Goal: Task Accomplishment & Management: Use online tool/utility

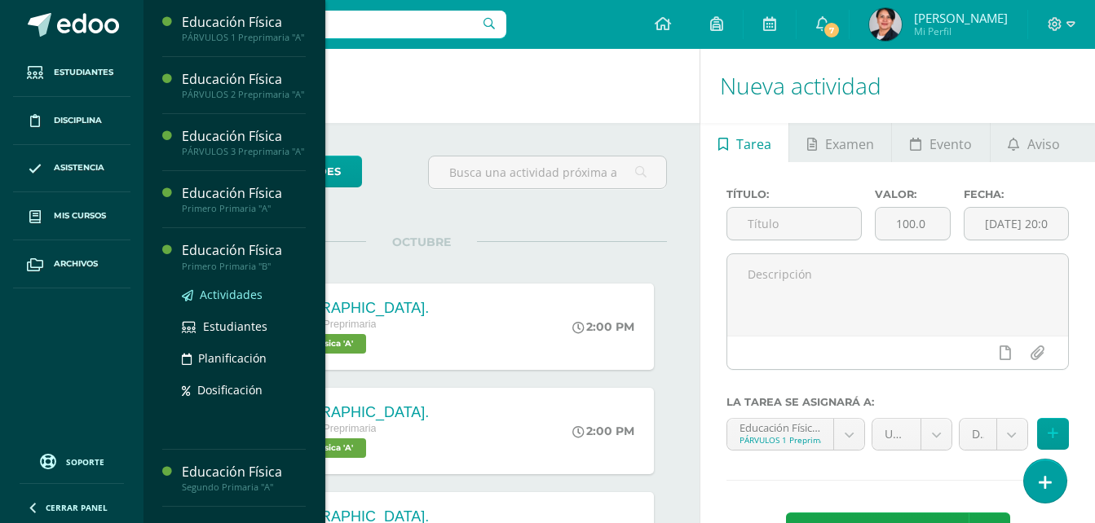
click at [245, 302] on span "Actividades" at bounding box center [231, 294] width 63 height 15
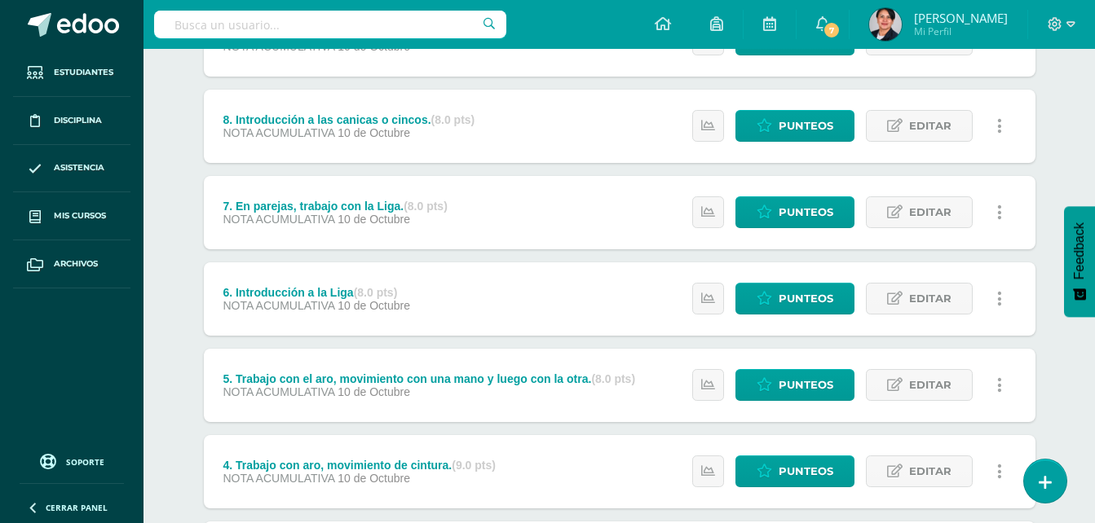
scroll to position [245, 0]
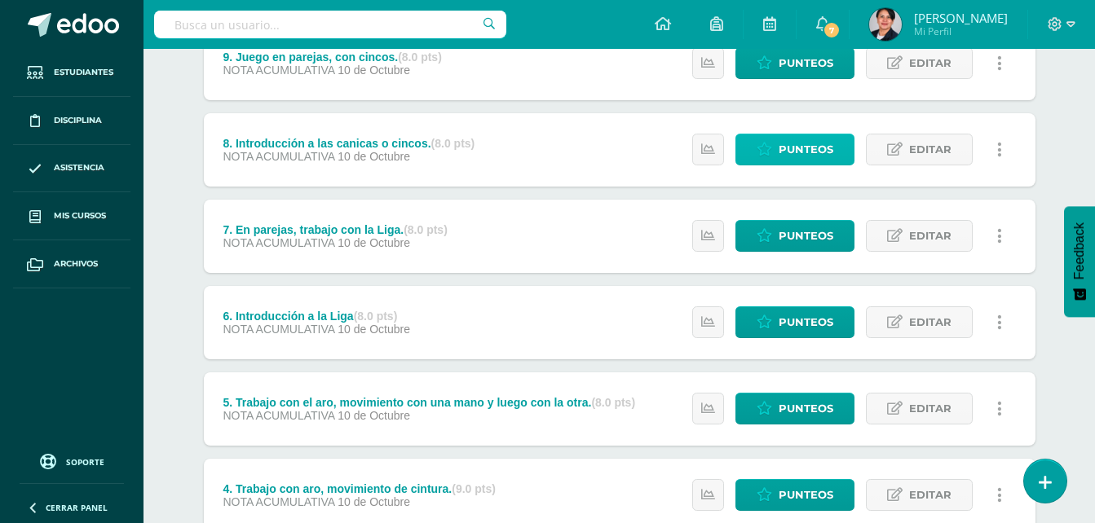
click at [782, 140] on span "Punteos" at bounding box center [806, 150] width 55 height 30
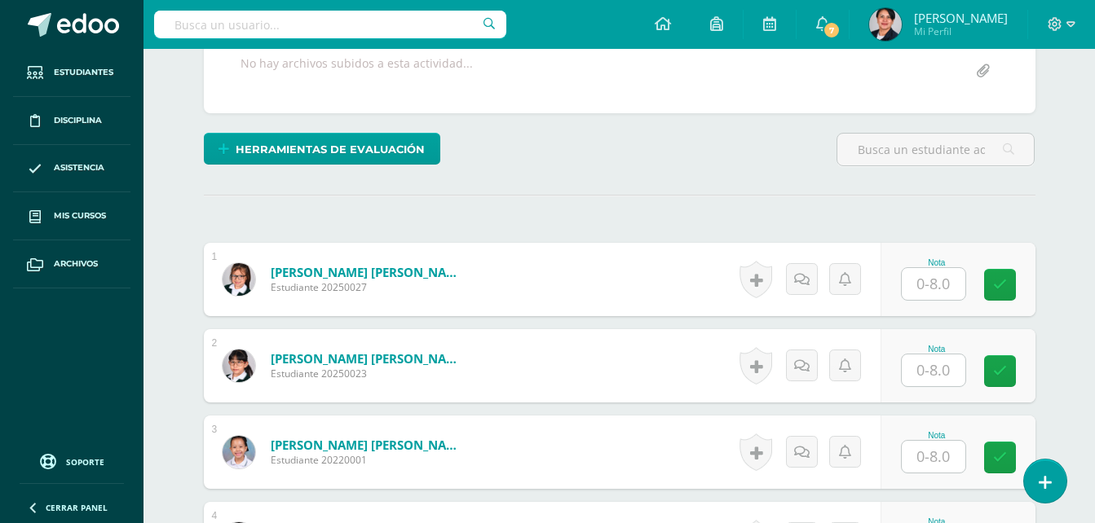
scroll to position [328, 0]
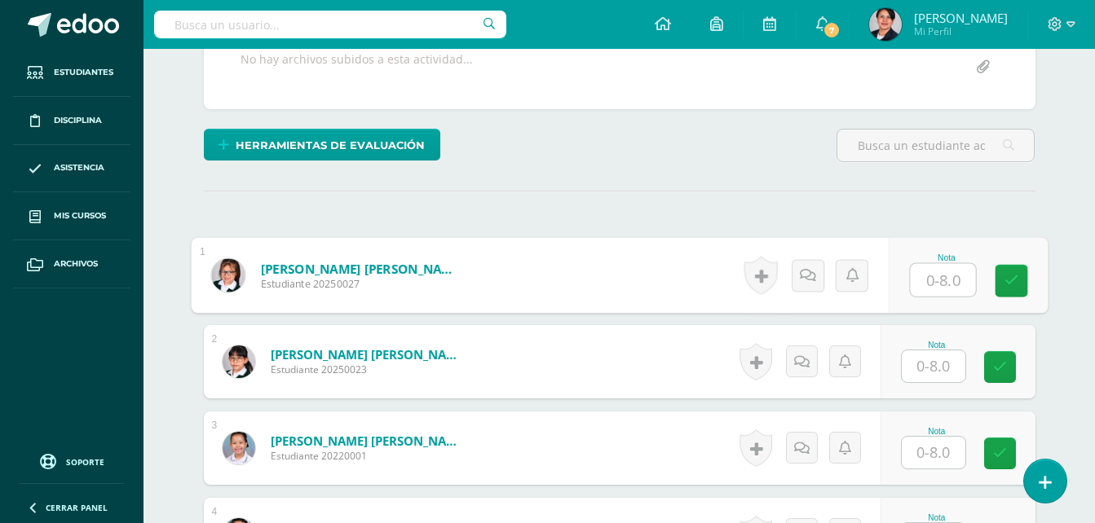
click at [925, 283] on input "text" at bounding box center [942, 280] width 65 height 33
type input "8"
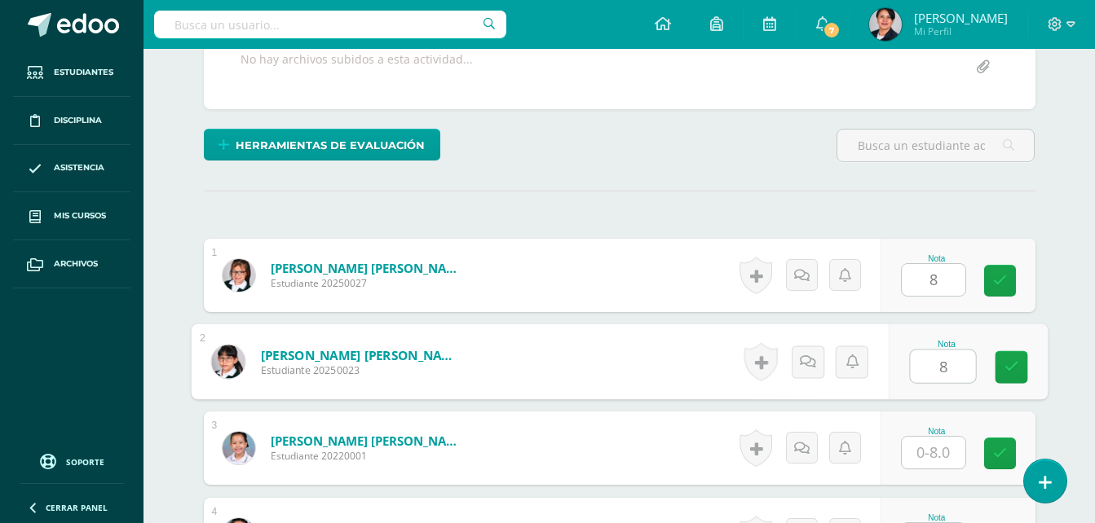
type input "8"
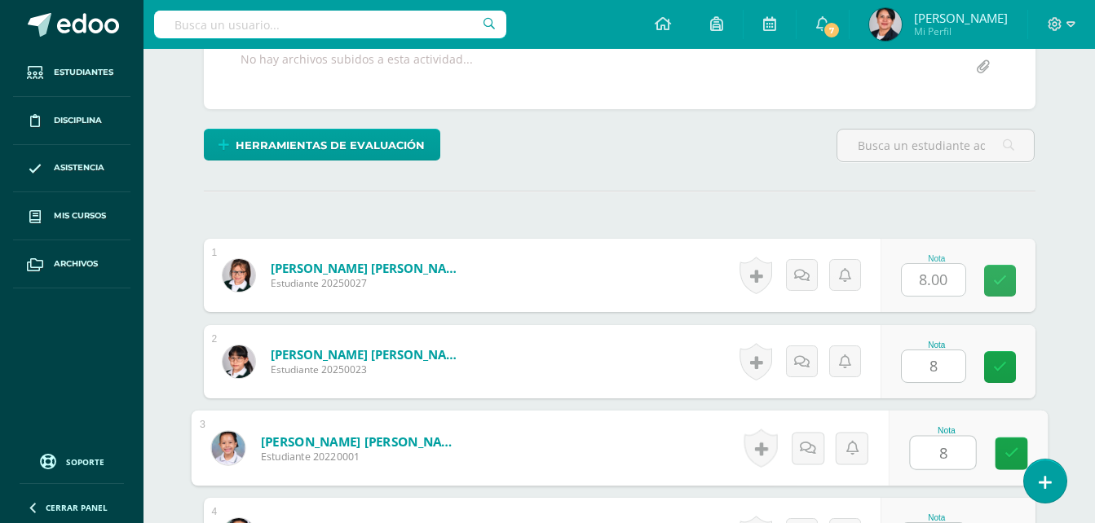
type input "8"
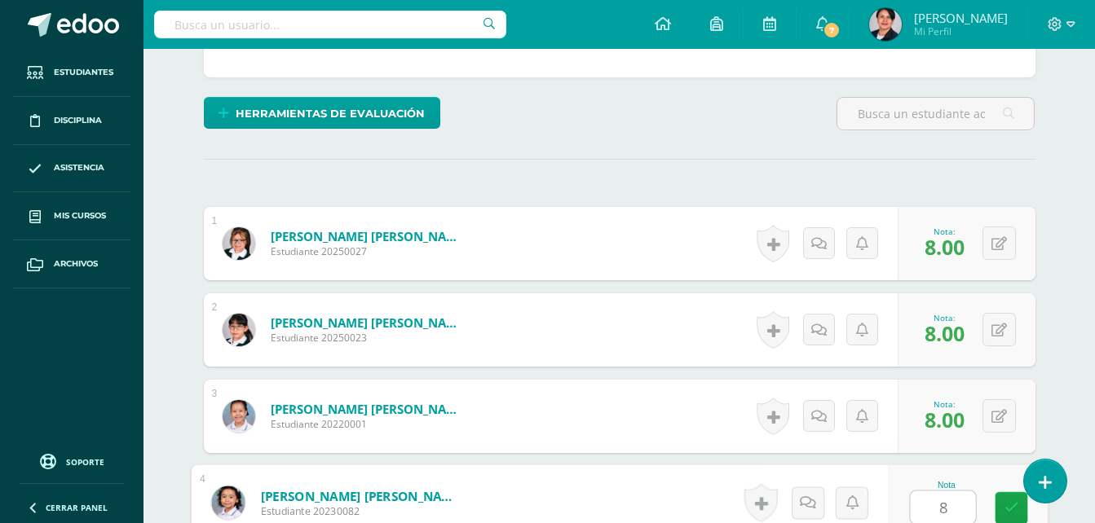
type input "8"
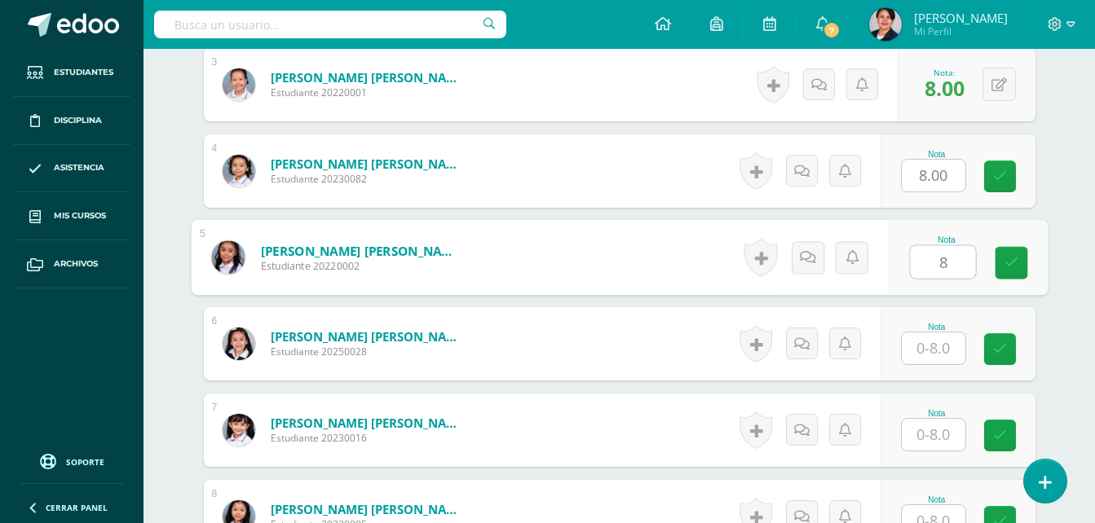
type input "8"
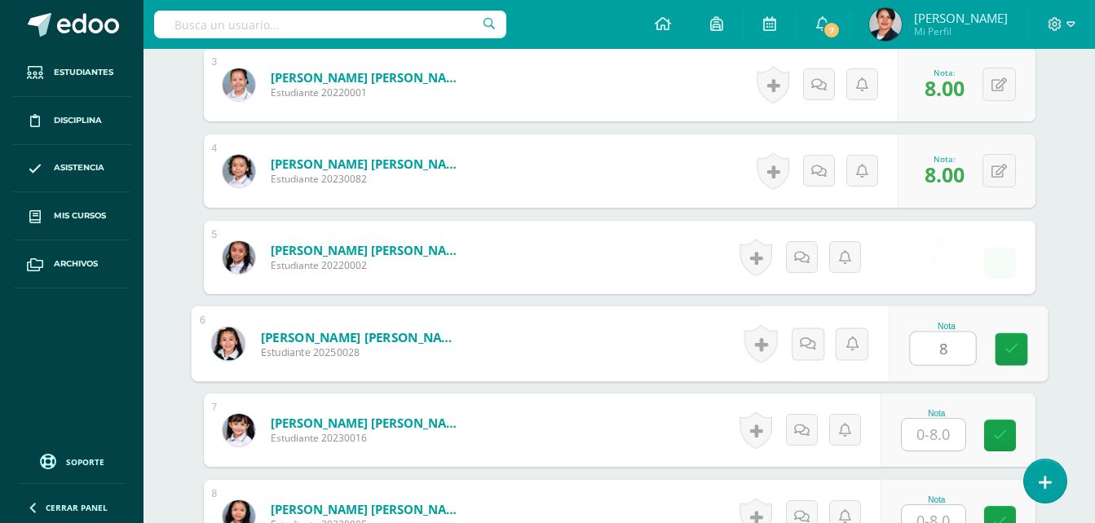
type input "8"
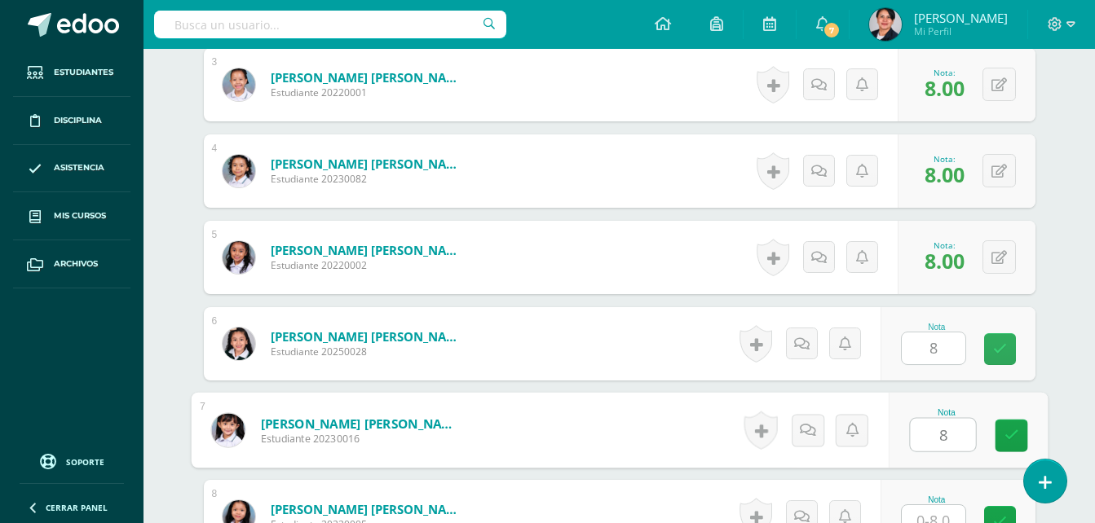
type input "8"
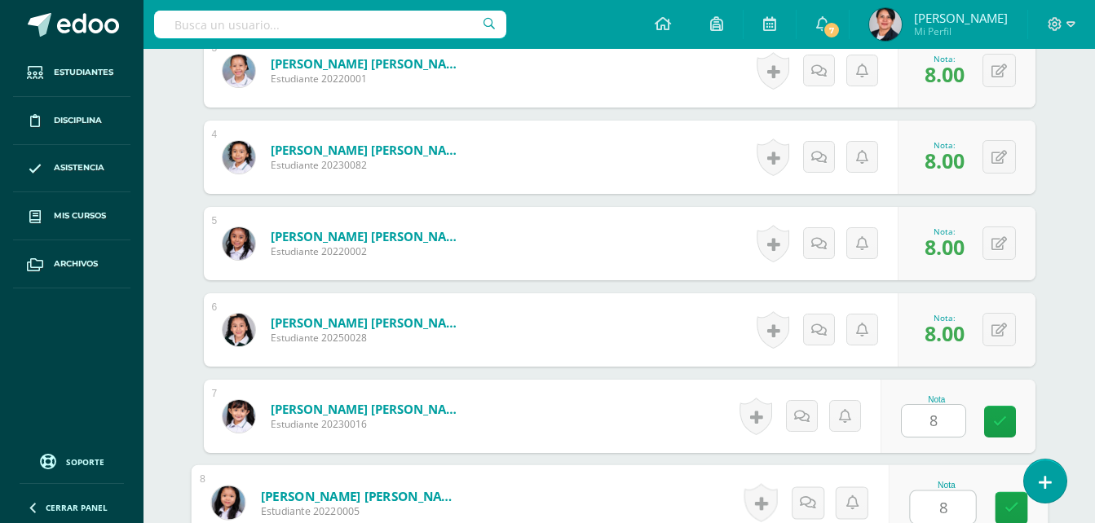
type input "8"
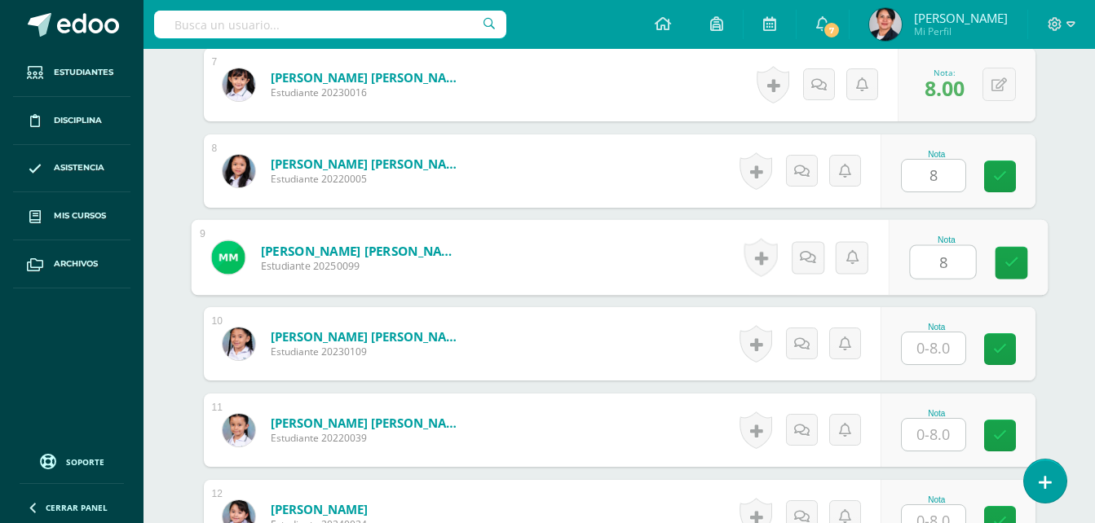
type input "8"
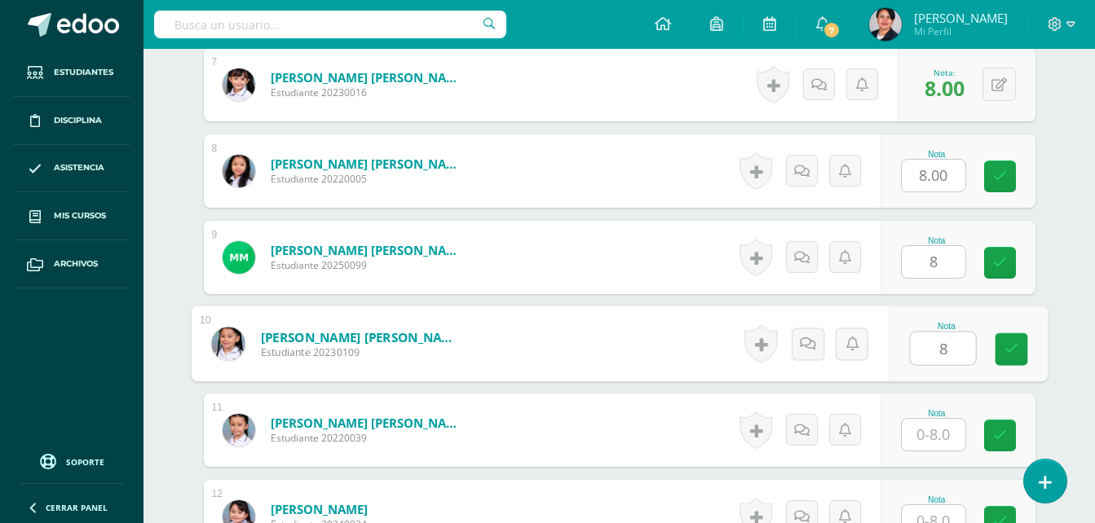
type input "8"
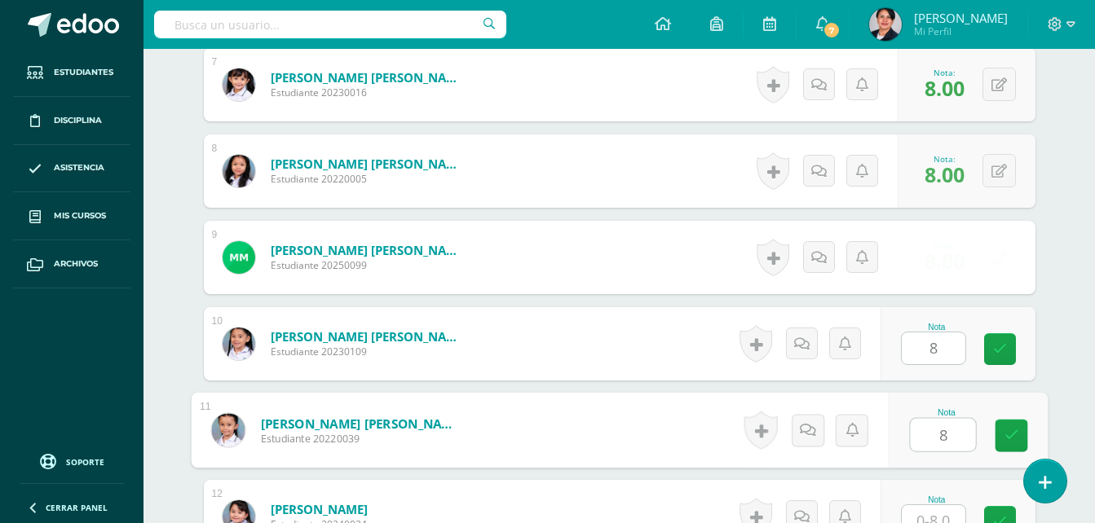
type input "8"
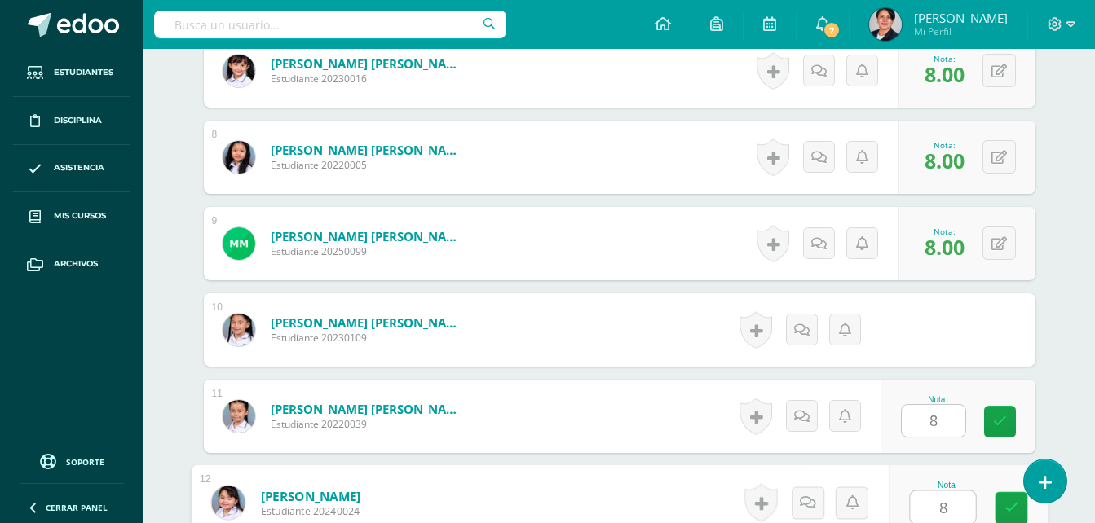
type input "8"
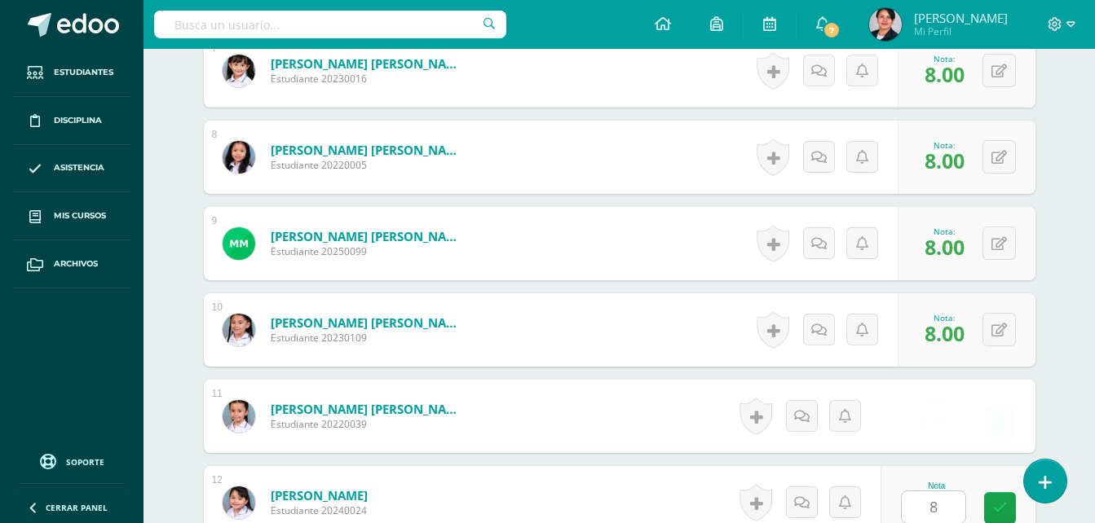
scroll to position [1383, 0]
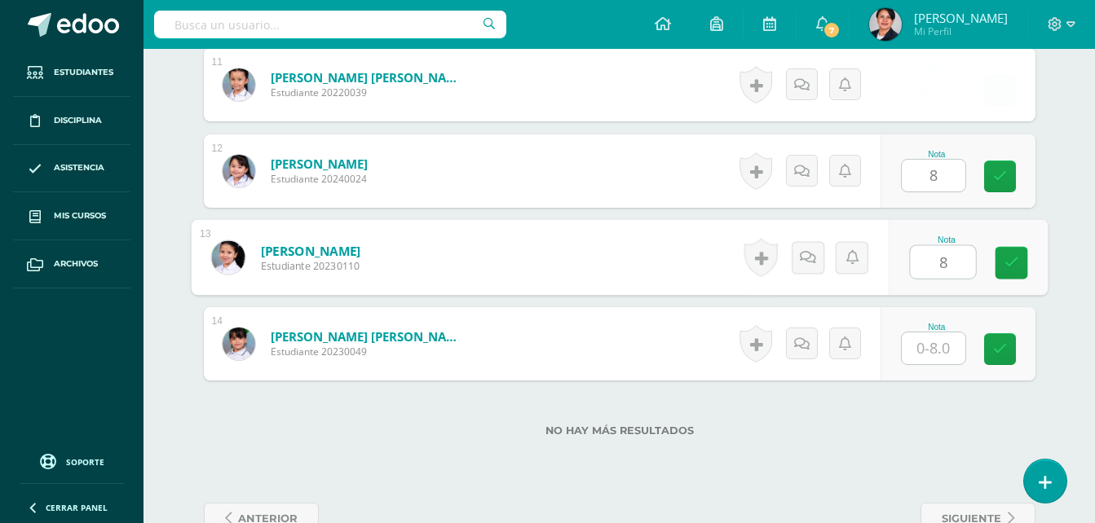
type input "8"
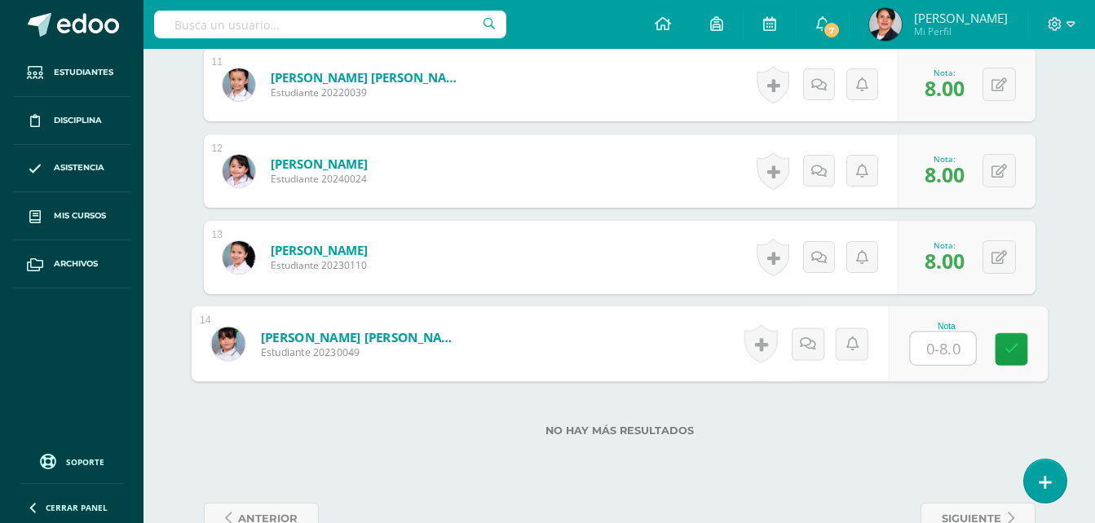
type input "7"
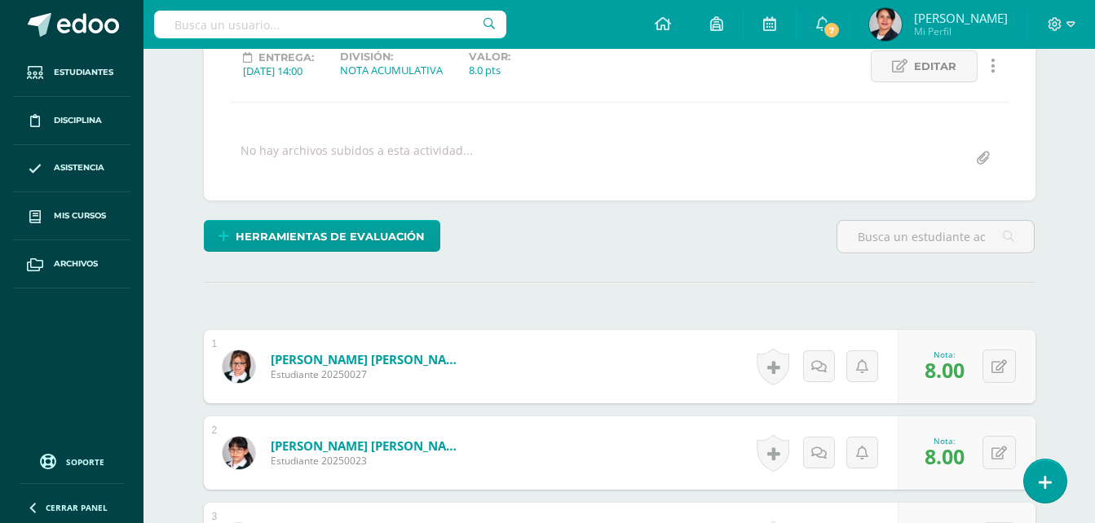
scroll to position [0, 0]
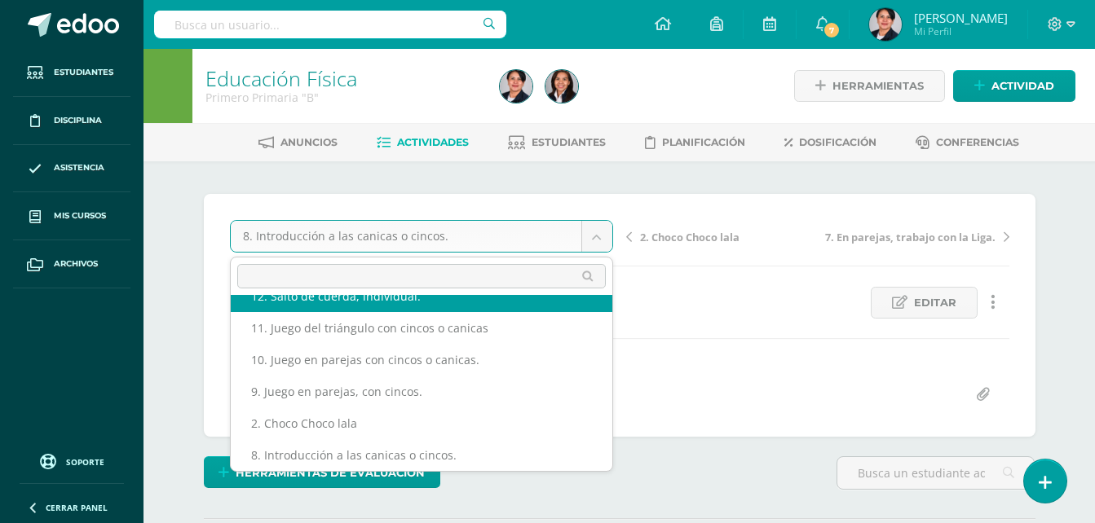
scroll to position [70, 0]
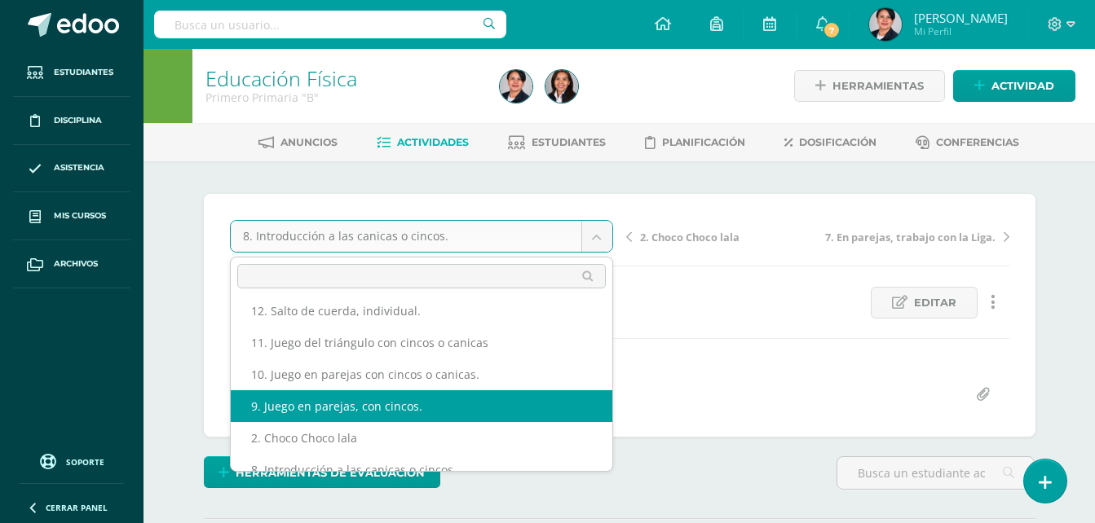
select select "/dashboard/teacher/grade-activity/108523/"
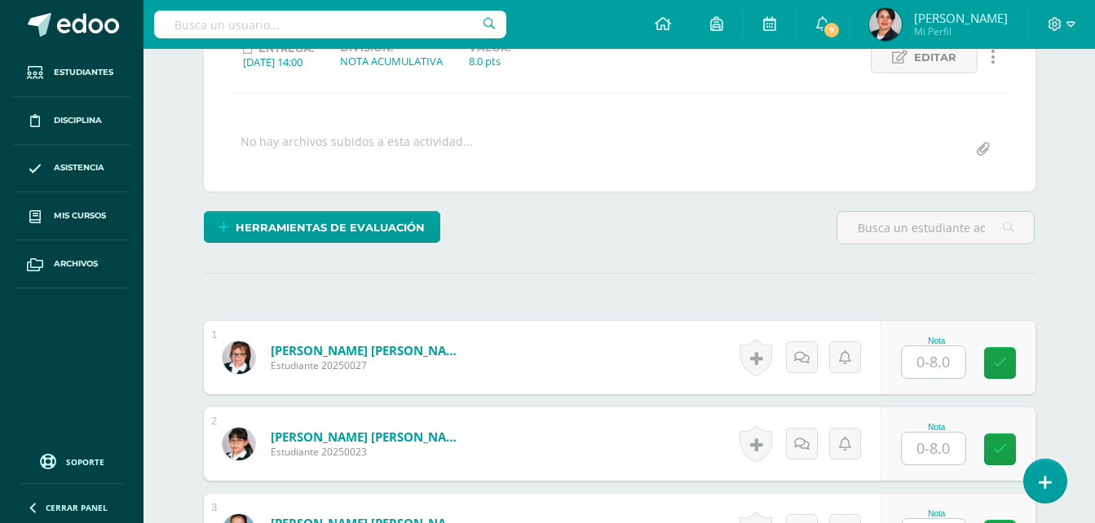
scroll to position [246, 0]
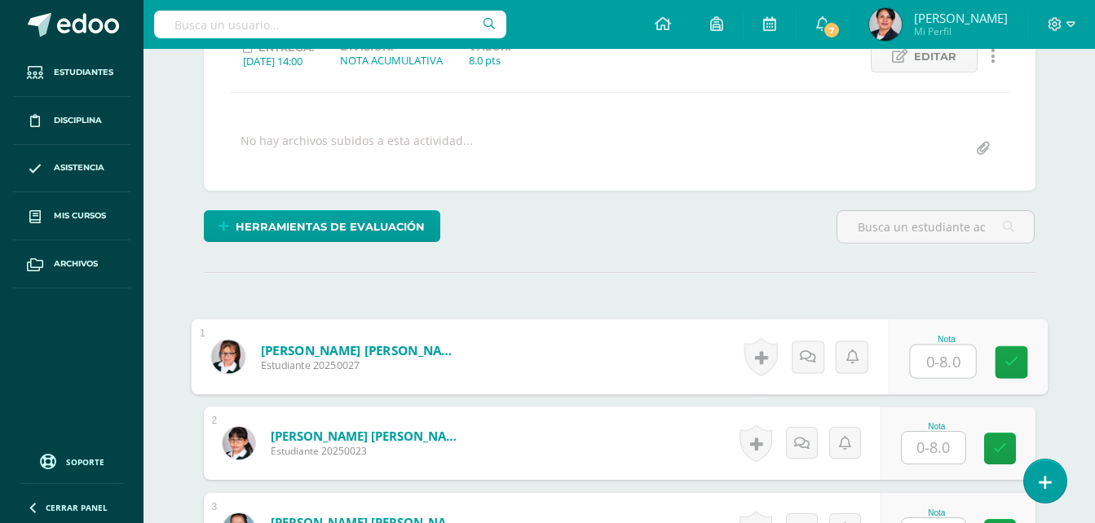
click at [933, 364] on input "text" at bounding box center [942, 362] width 65 height 33
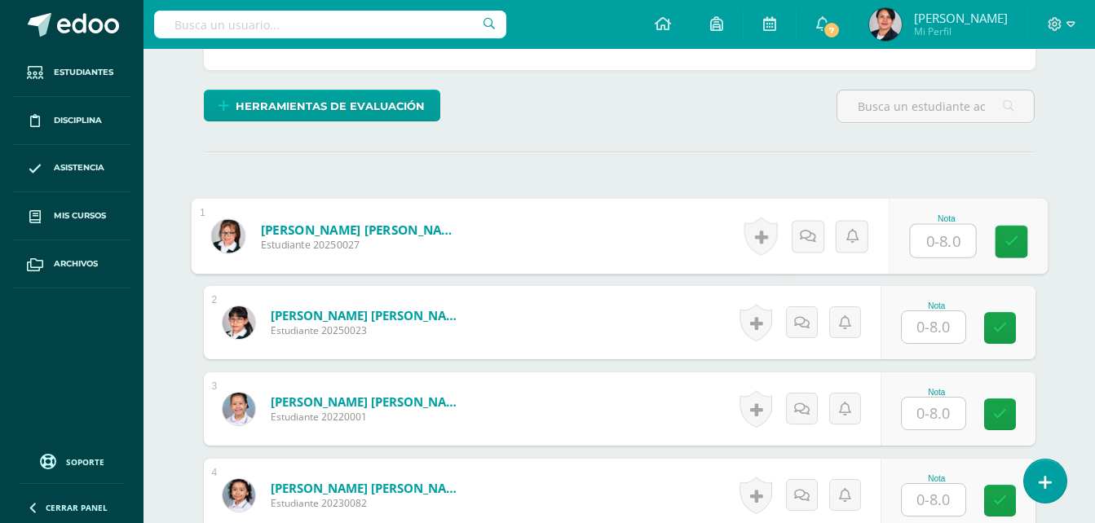
scroll to position [409, 0]
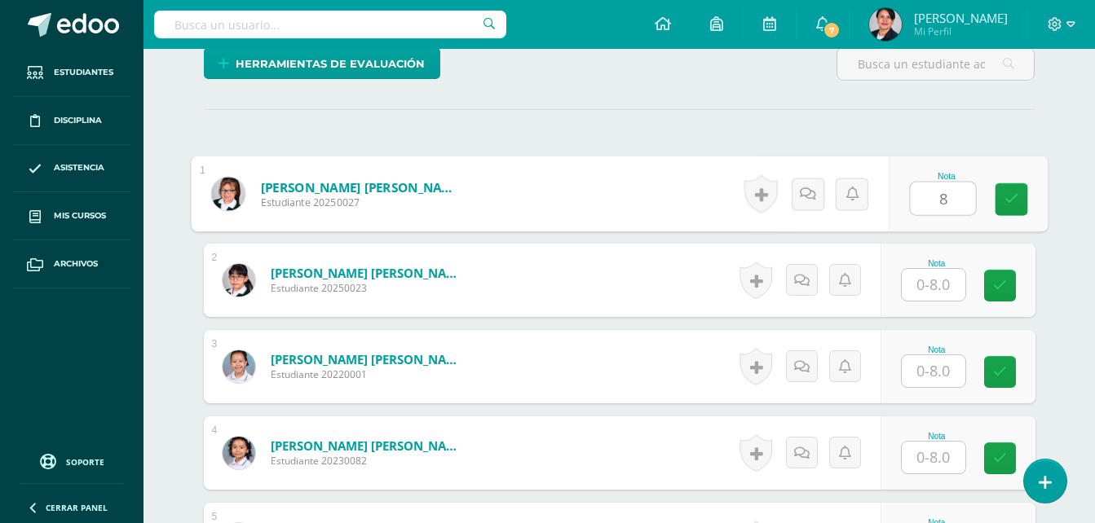
type input "8"
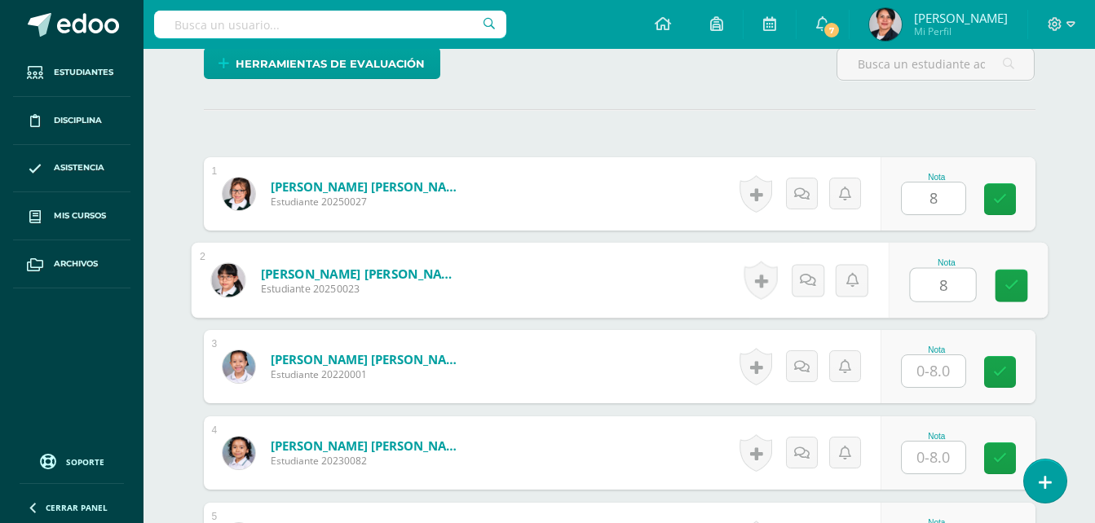
type input "8"
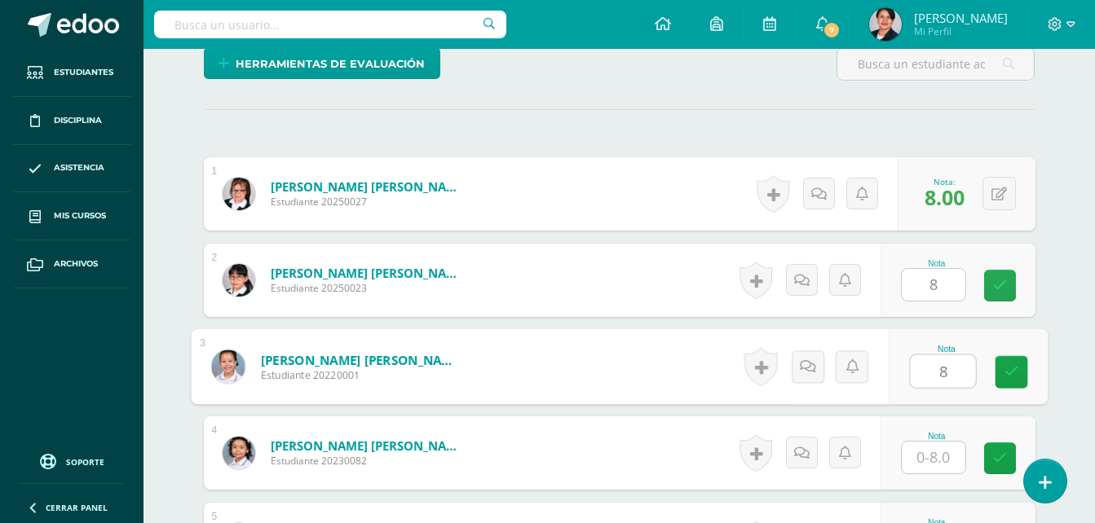
type input "8"
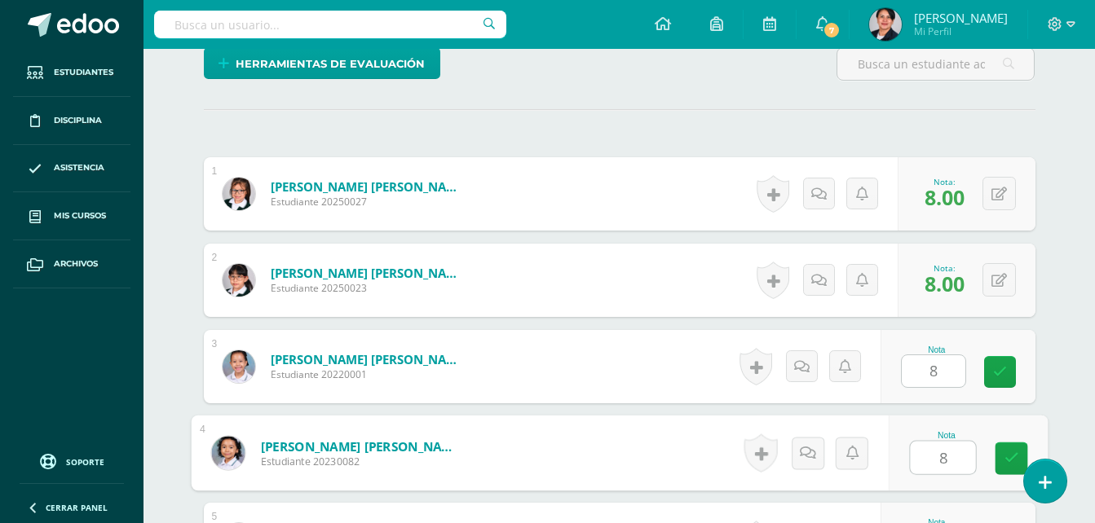
type input "8"
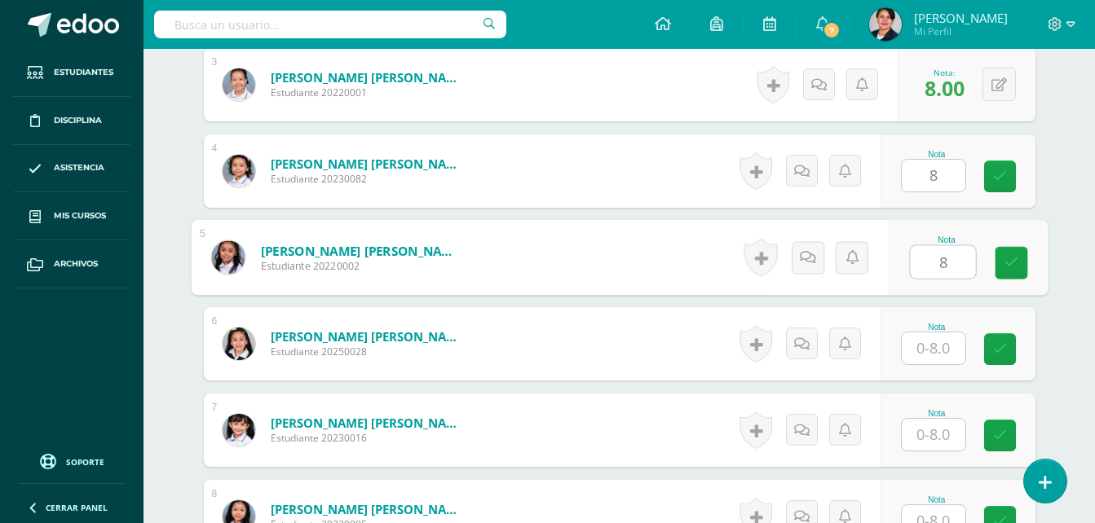
type input "8"
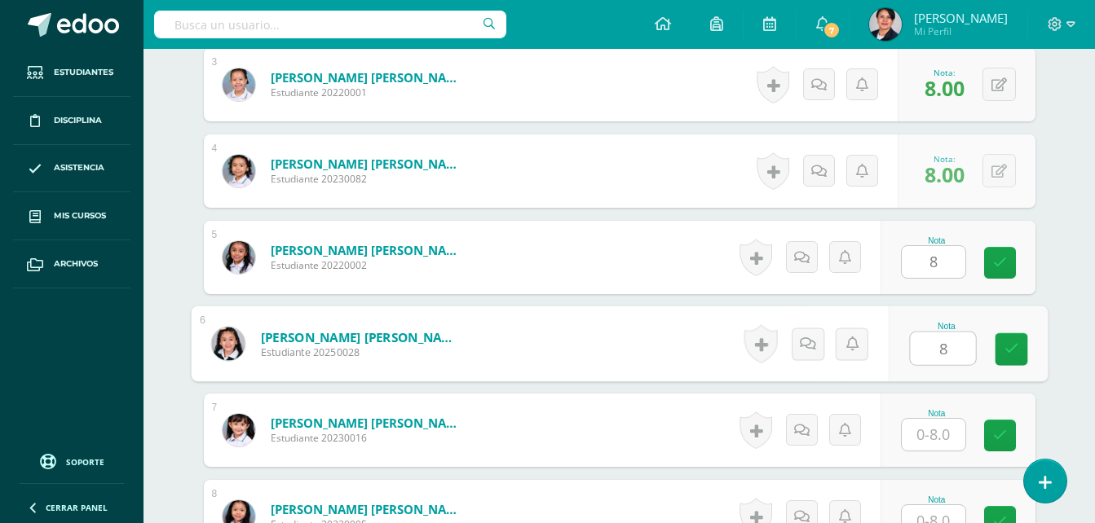
type input "8"
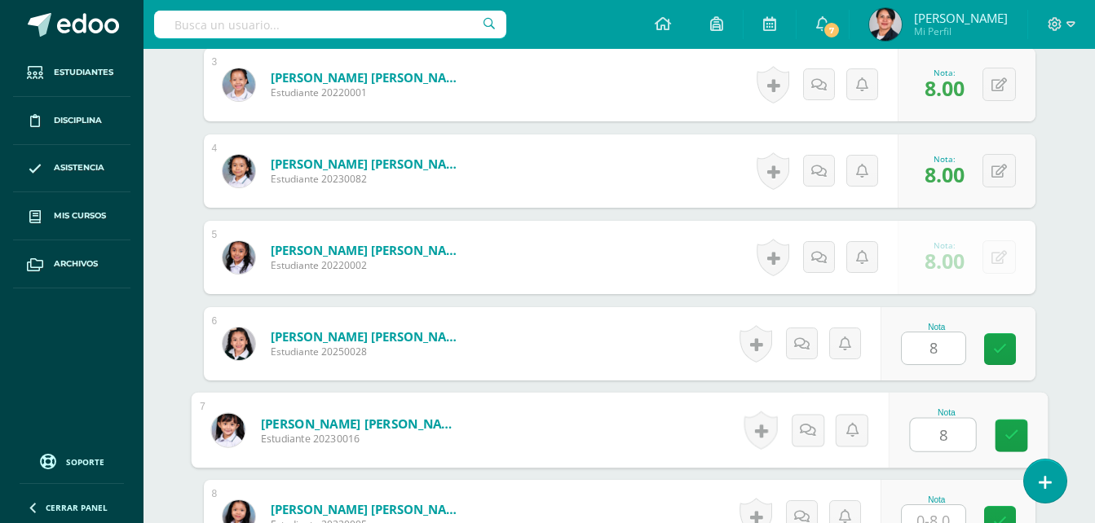
type input "8"
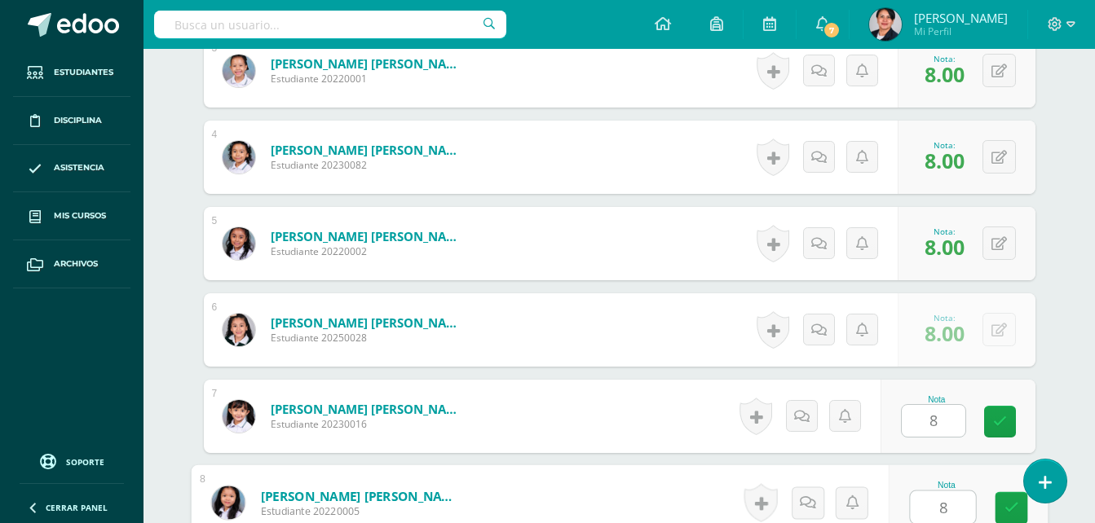
type input "8"
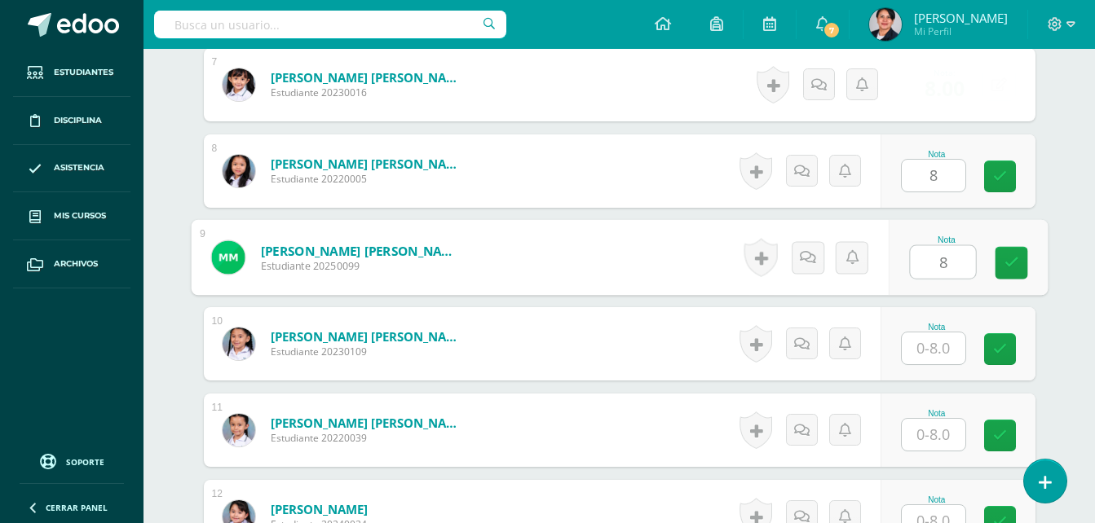
type input "8"
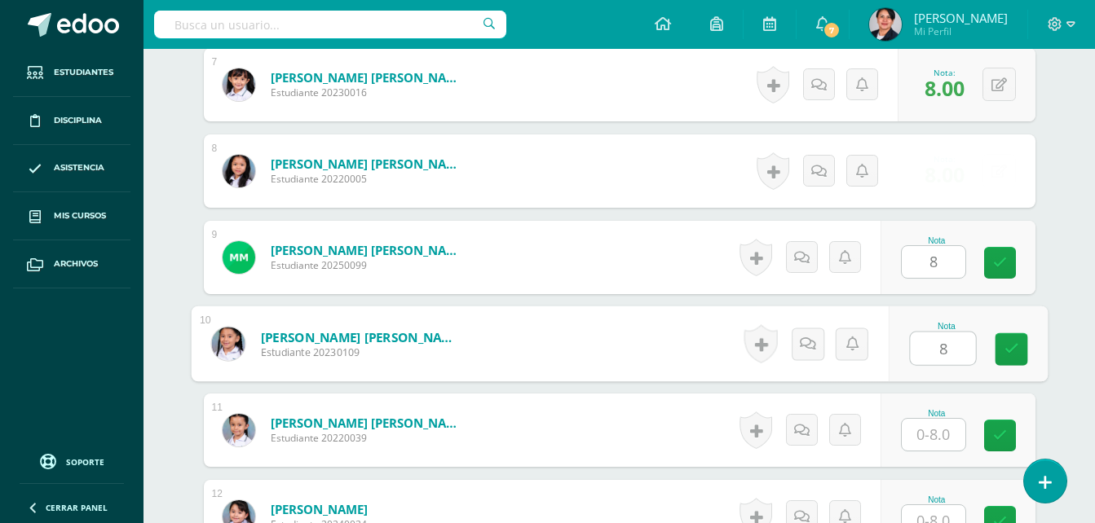
type input "8"
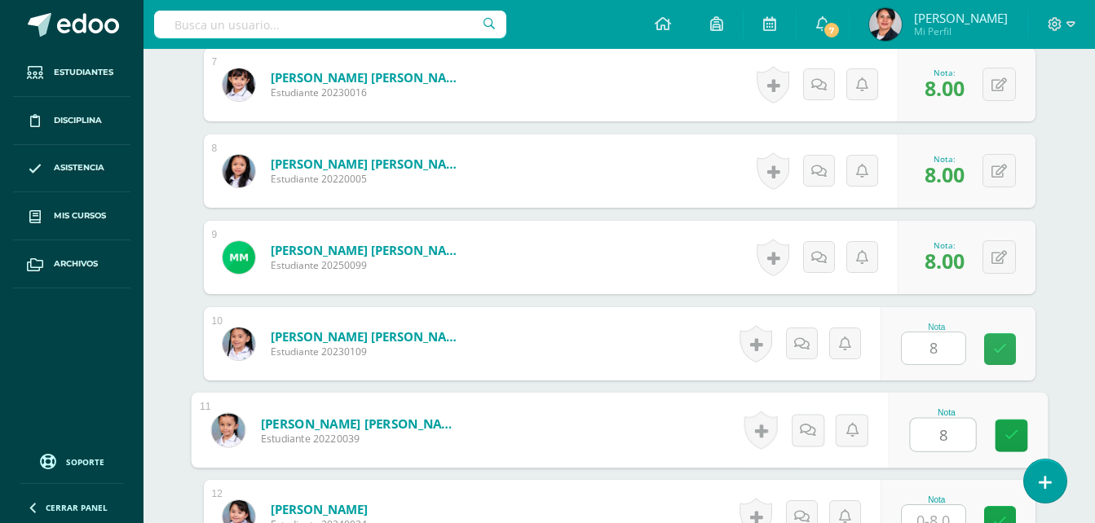
type input "8"
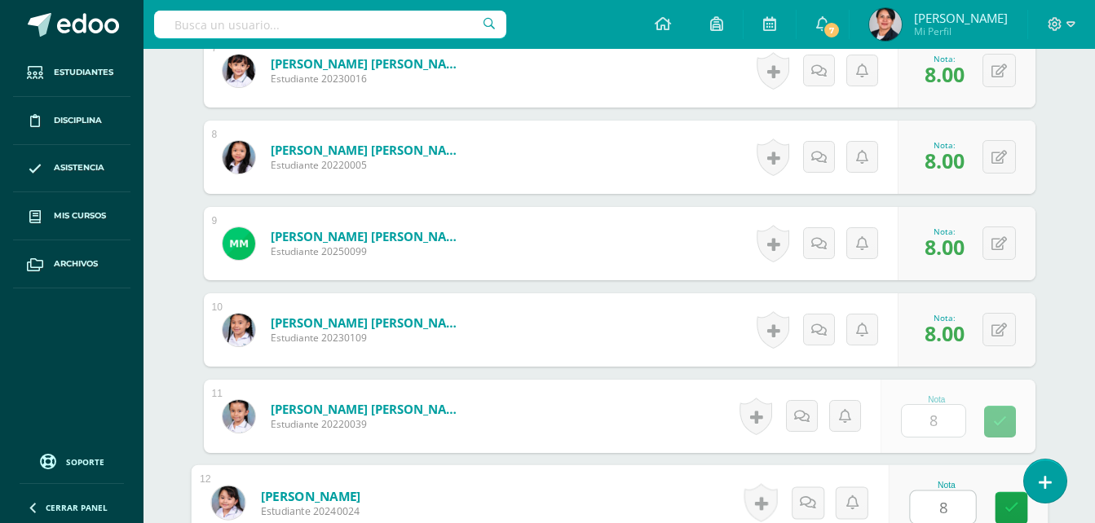
type input "8"
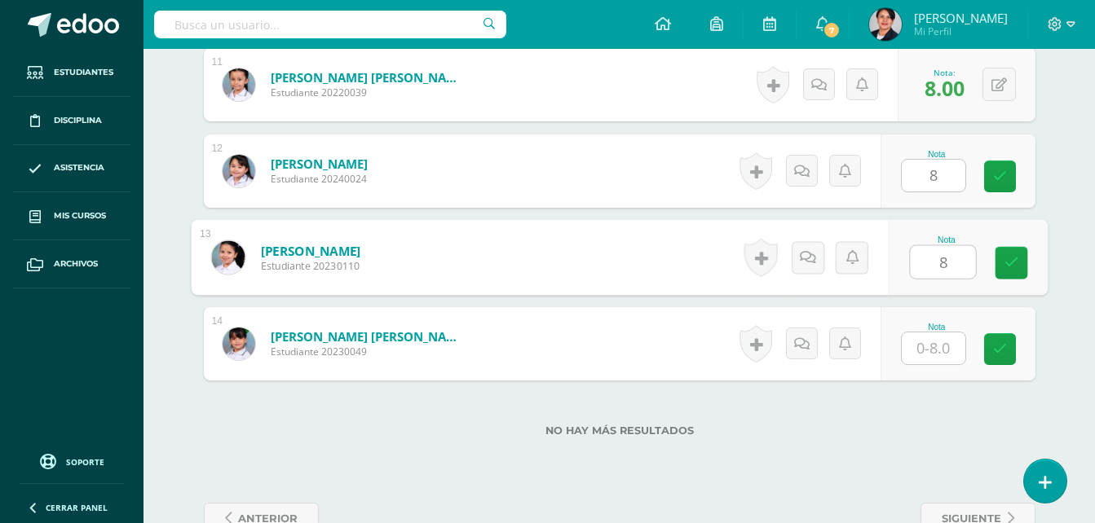
type input "8"
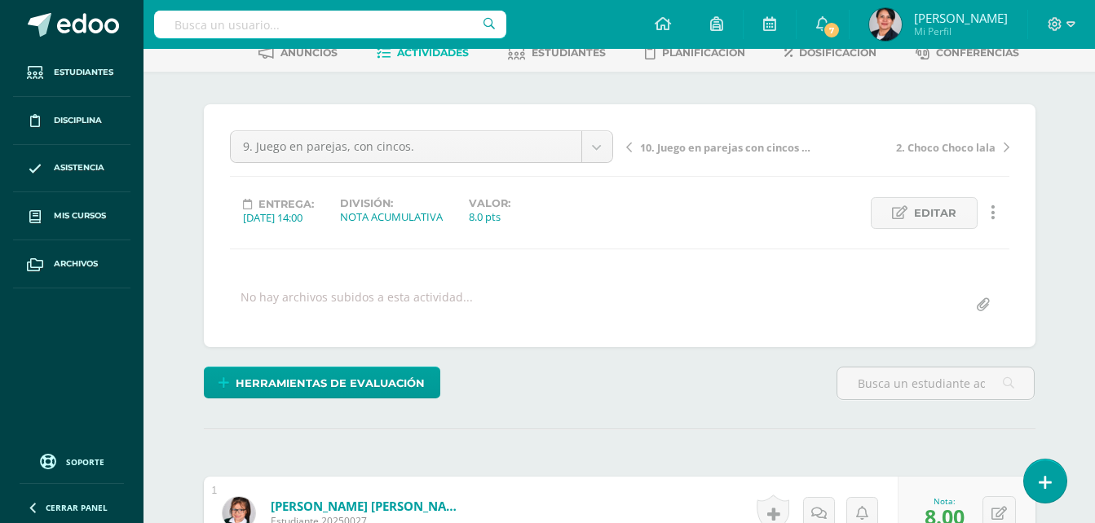
scroll to position [0, 0]
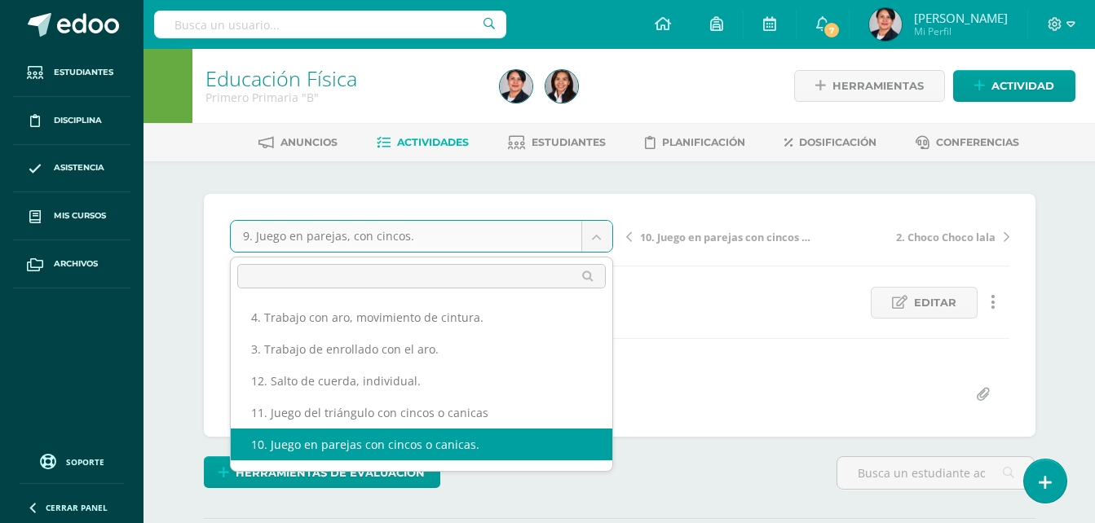
select select "/dashboard/teacher/grade-activity/108527/"
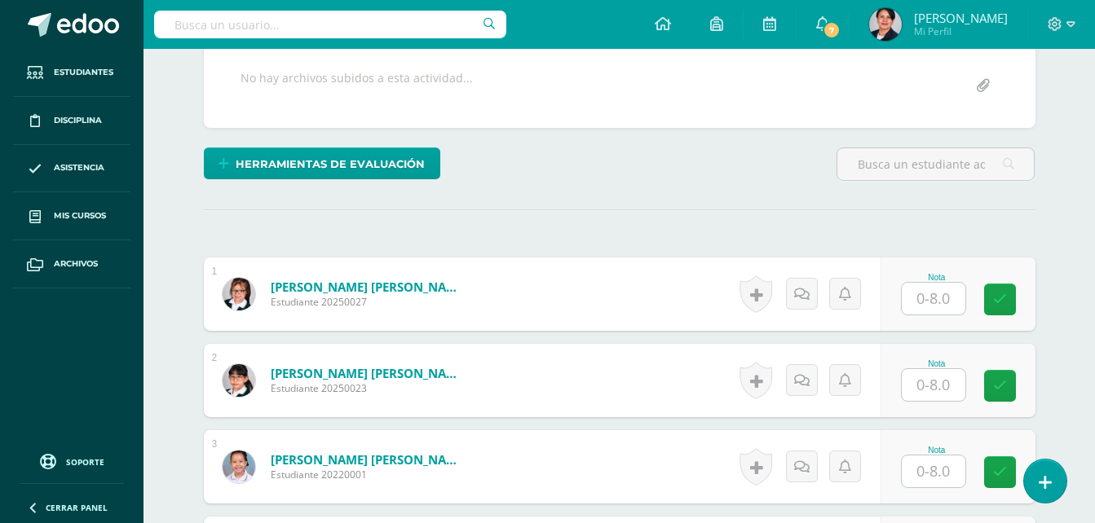
scroll to position [328, 0]
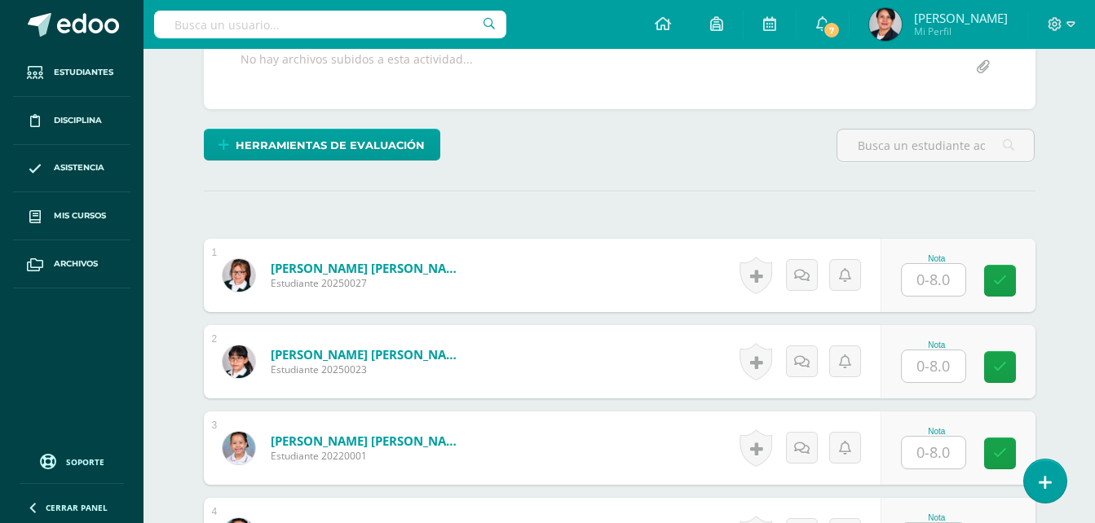
click at [939, 287] on input "text" at bounding box center [934, 280] width 64 height 32
type input "8"
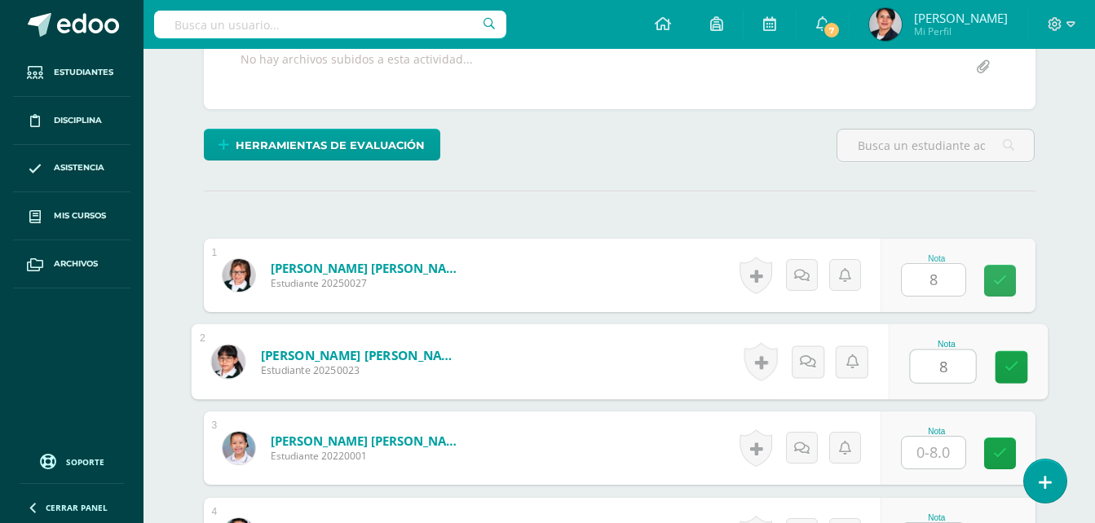
type input "8"
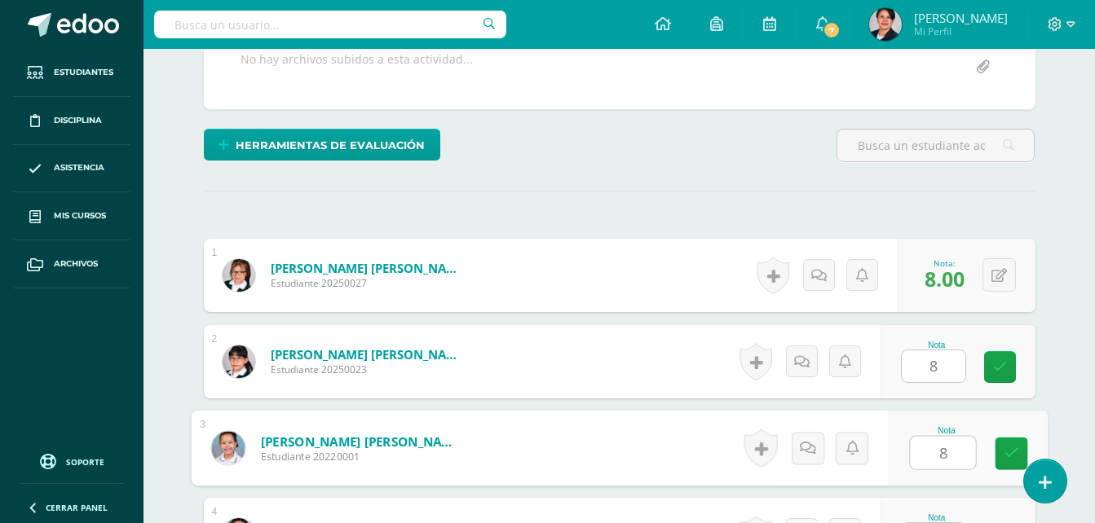
type input "8"
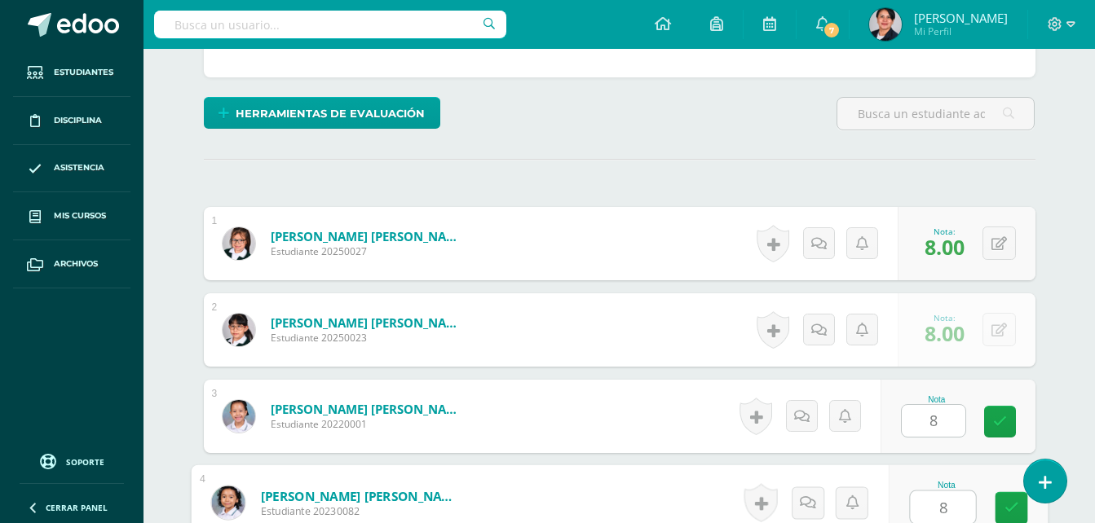
type input "8"
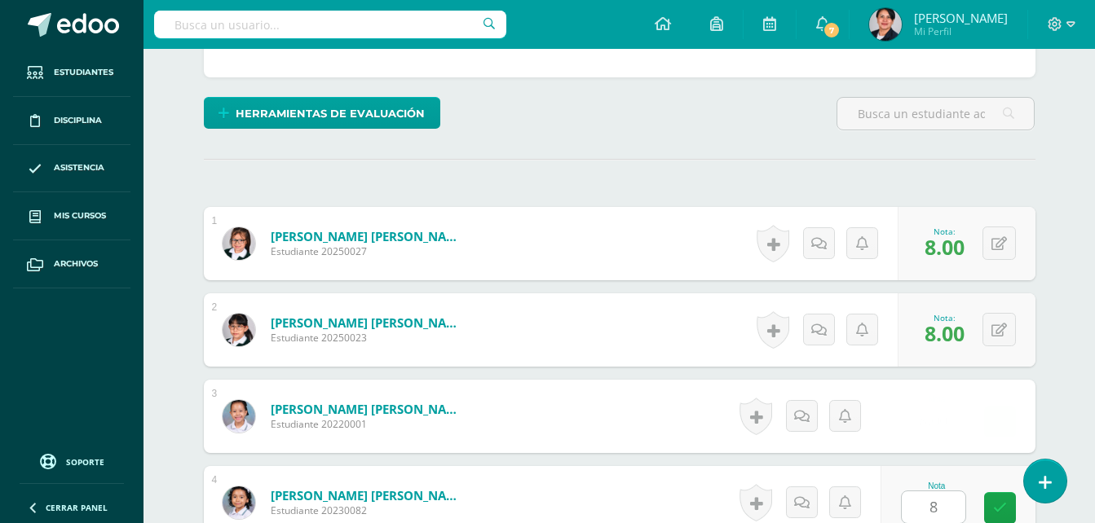
scroll to position [691, 0]
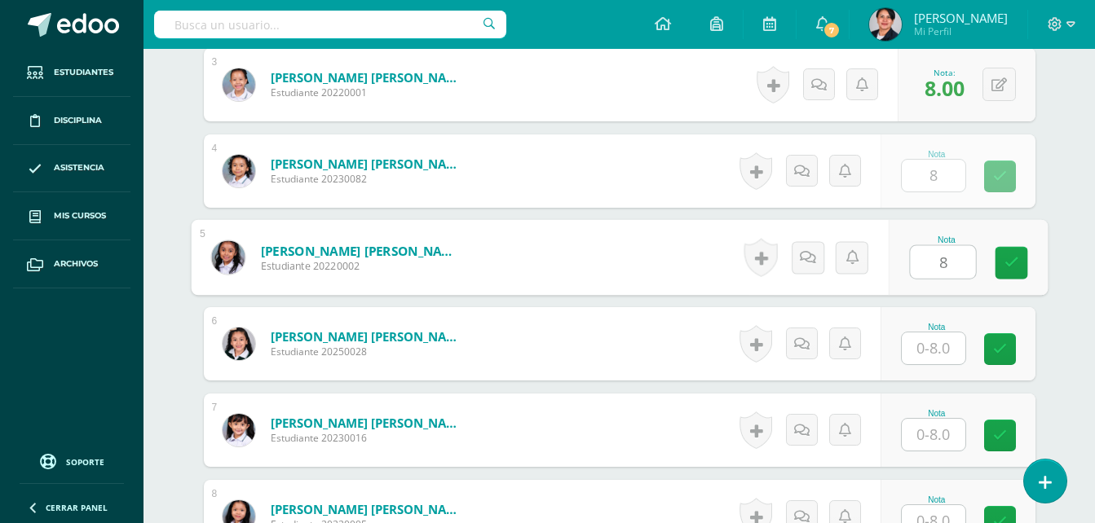
type input "8"
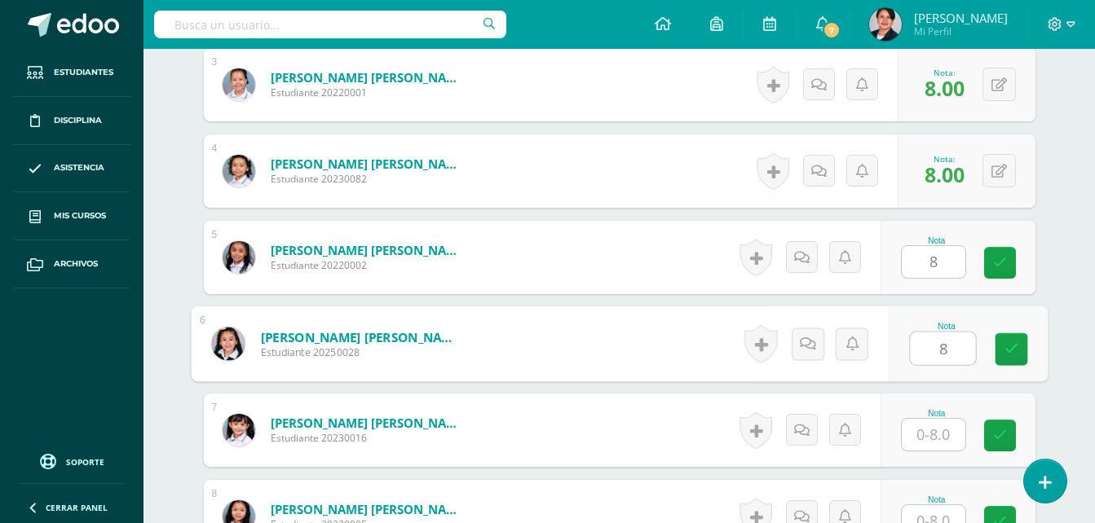
type input "8"
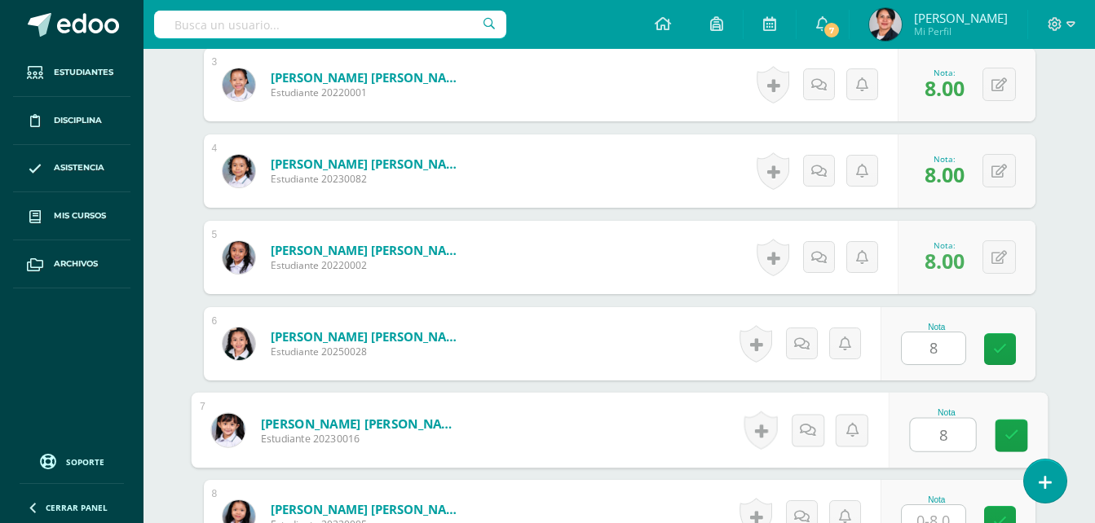
type input "8"
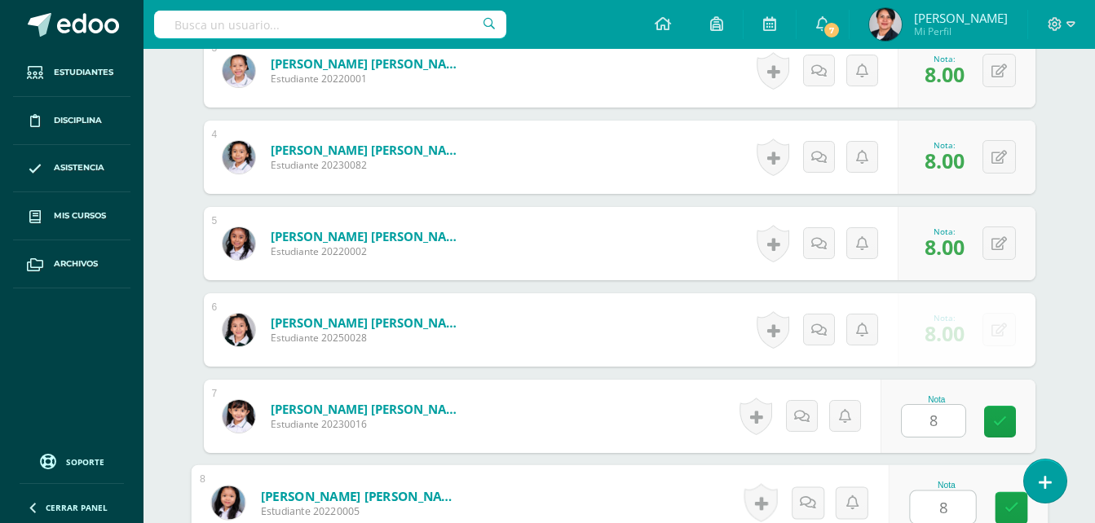
type input "8"
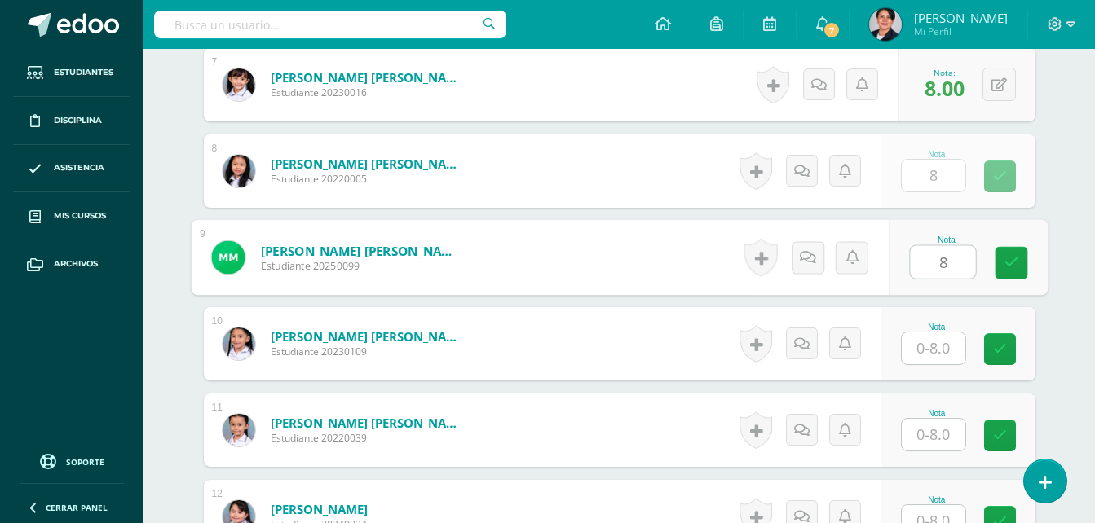
type input "8"
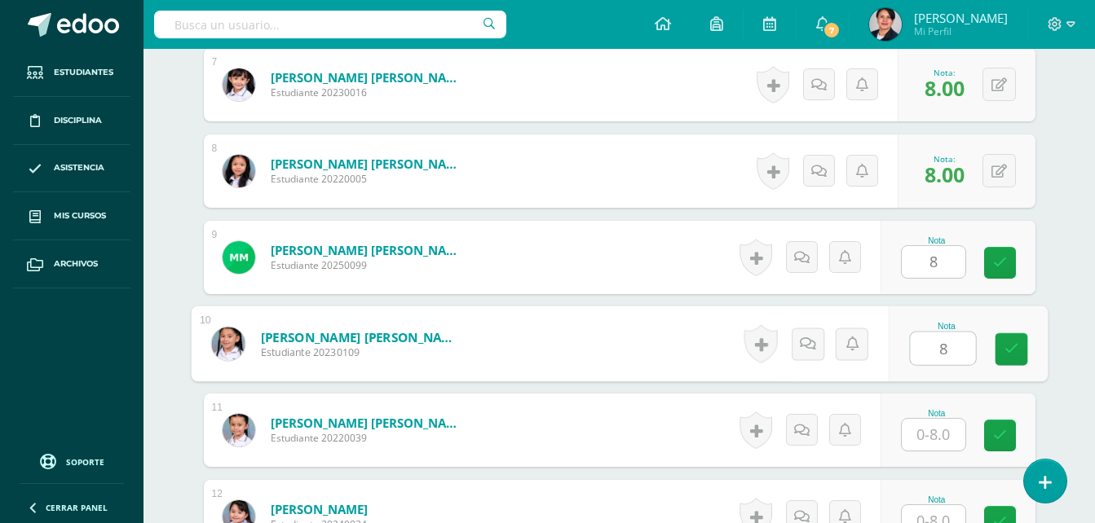
type input "8"
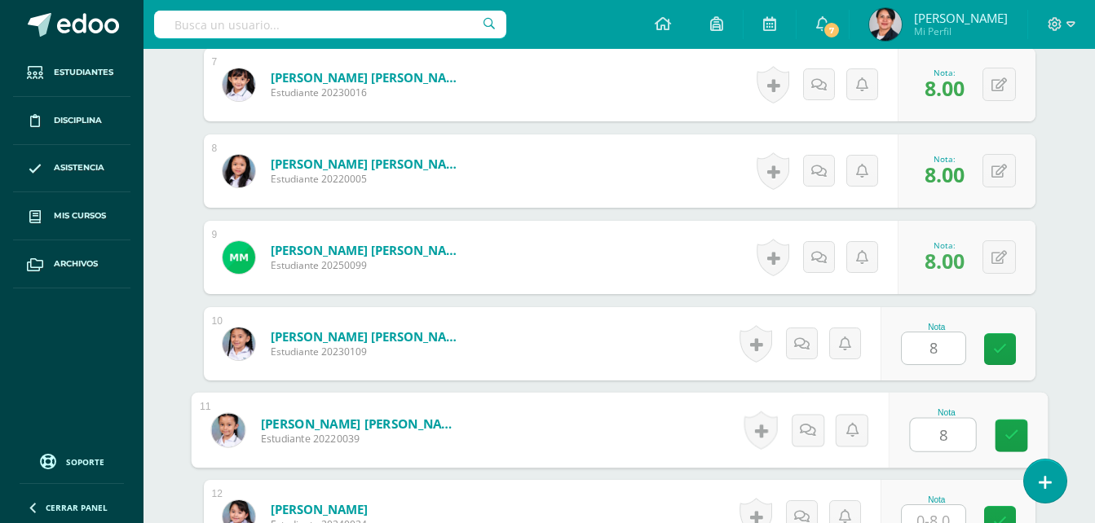
type input "8"
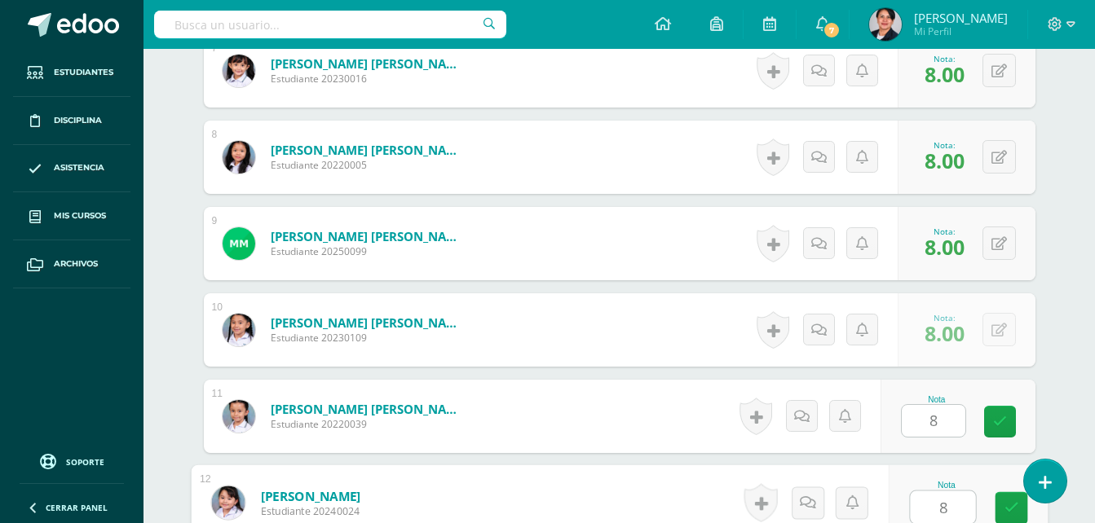
type input "8"
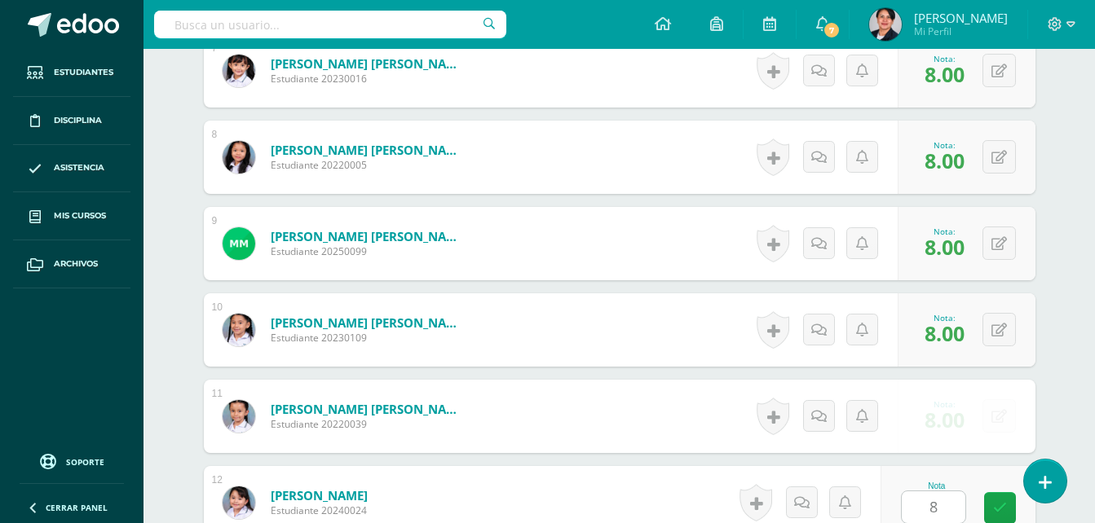
scroll to position [1383, 0]
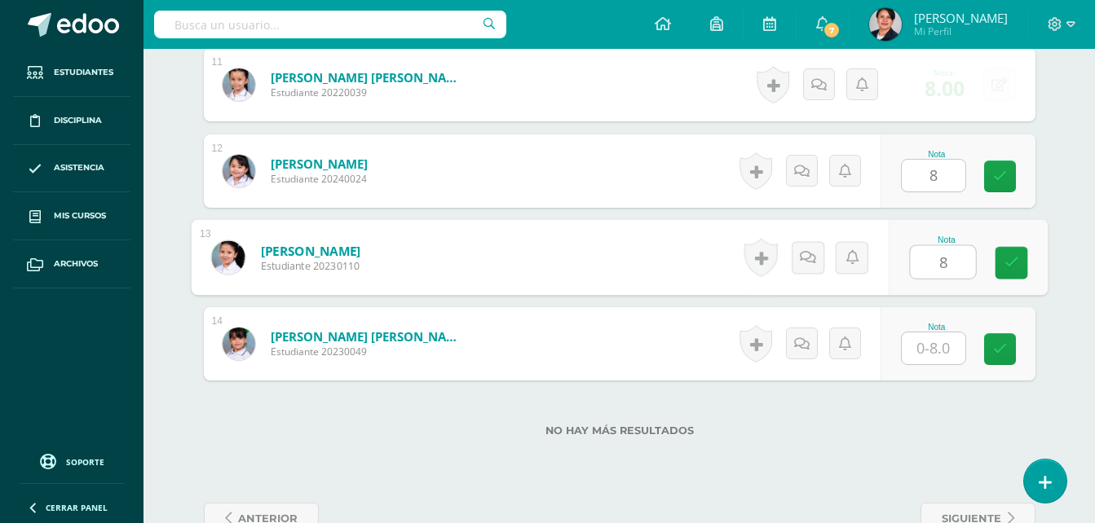
type input "8"
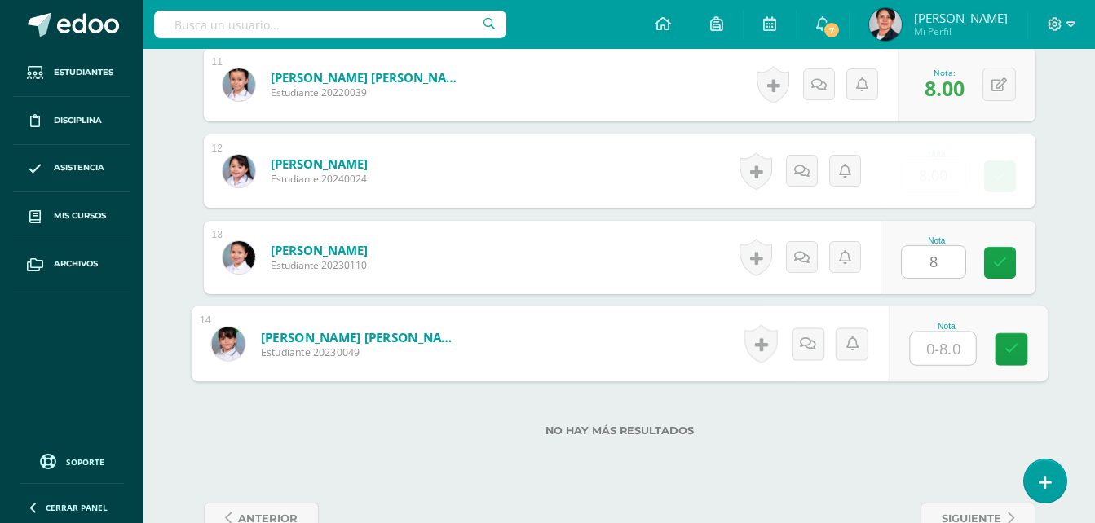
type input "8"
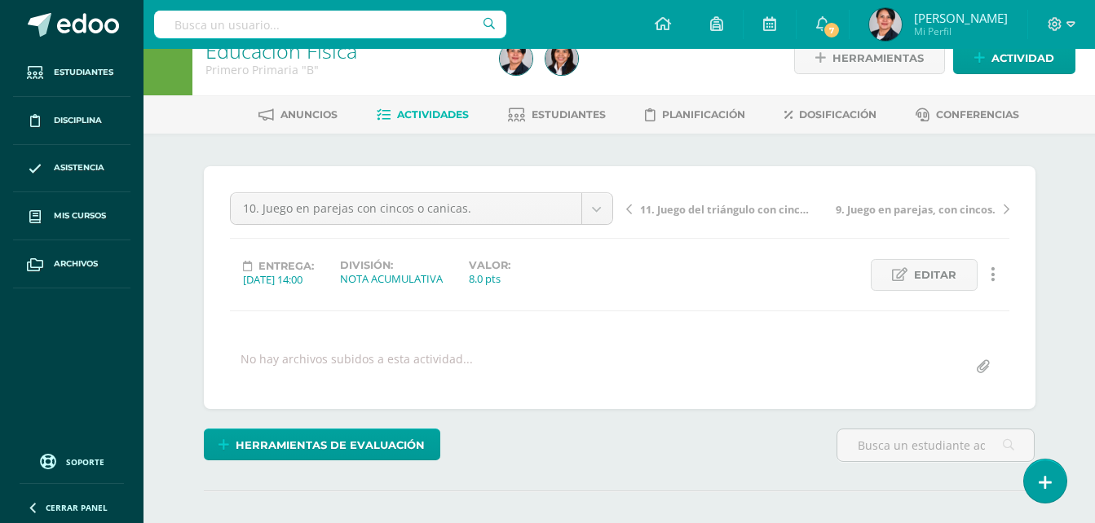
scroll to position [0, 0]
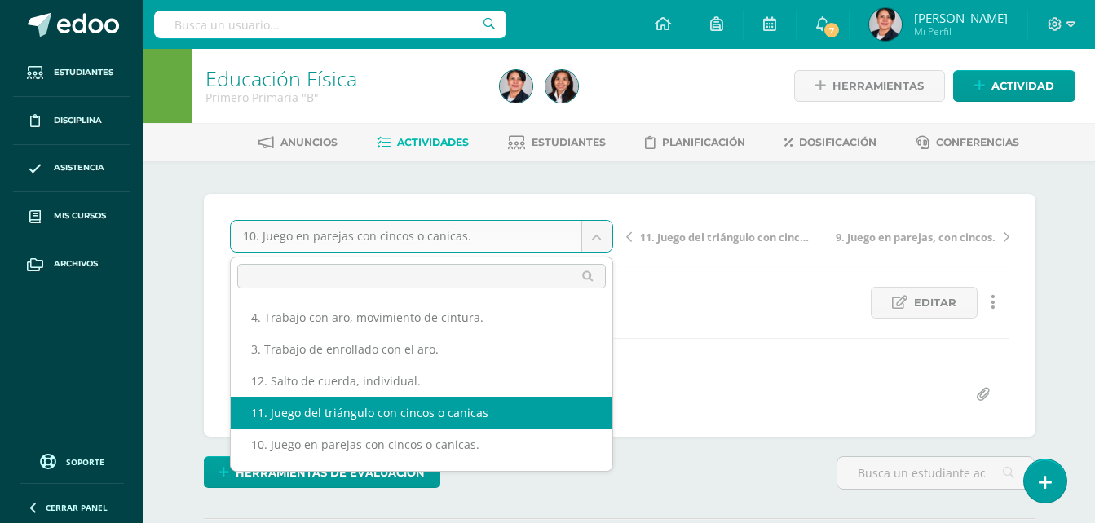
select select "/dashboard/teacher/grade-activity/108531/"
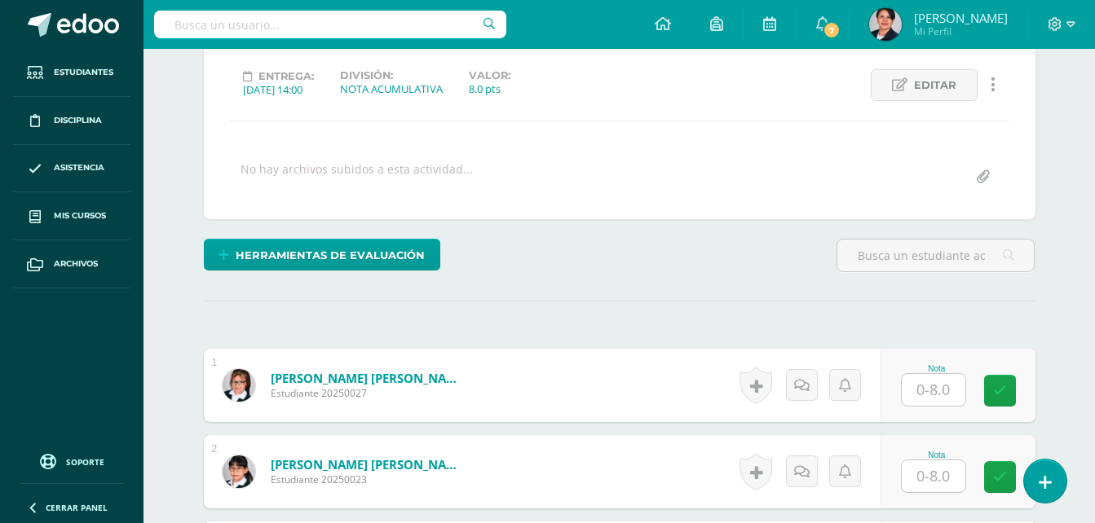
scroll to position [246, 0]
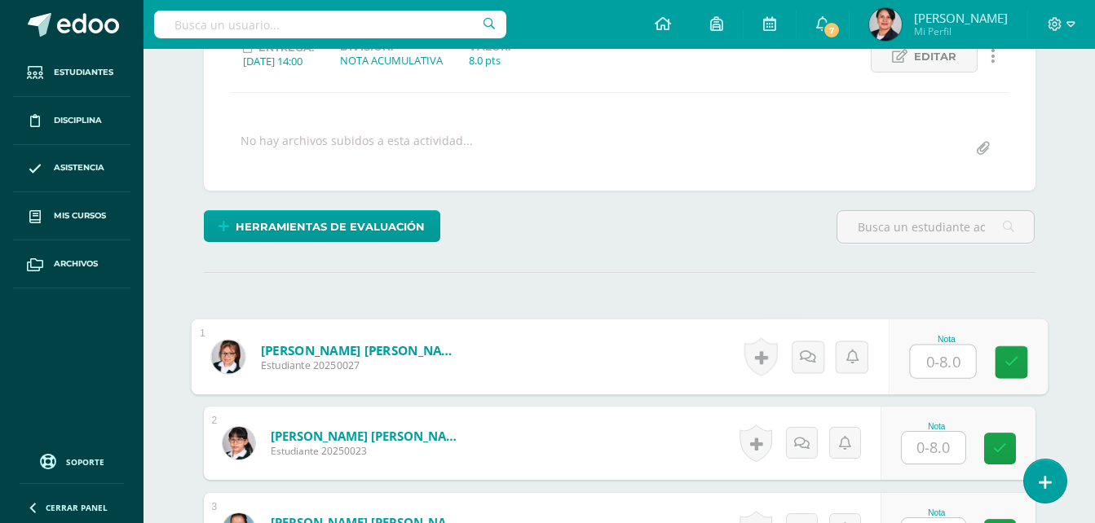
click at [944, 353] on input "text" at bounding box center [942, 362] width 65 height 33
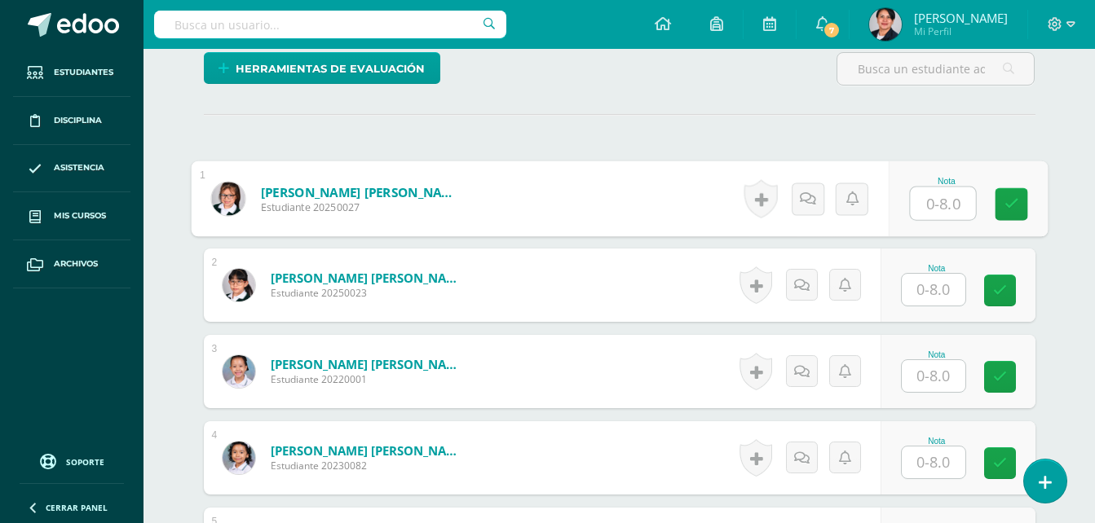
scroll to position [491, 0]
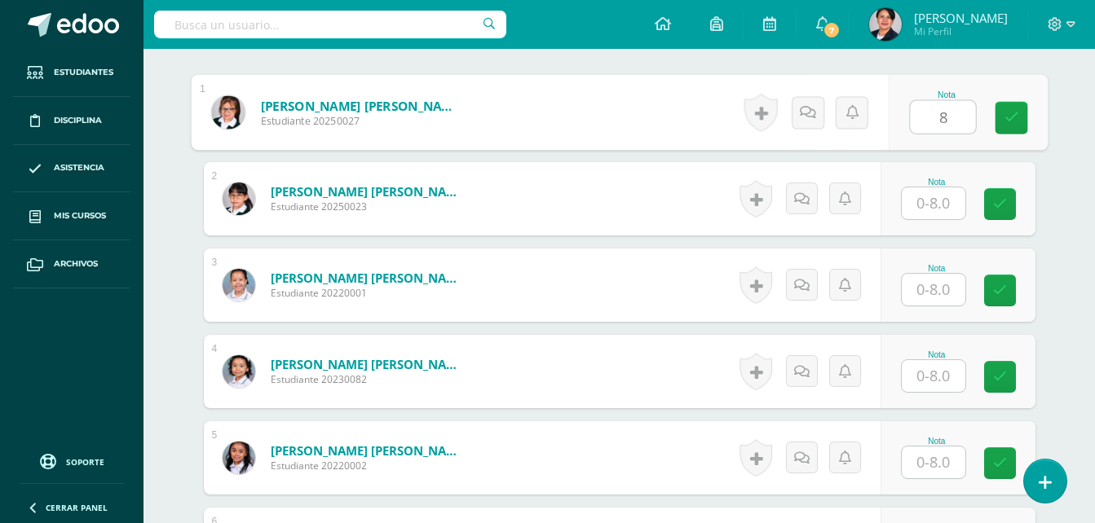
type input "8"
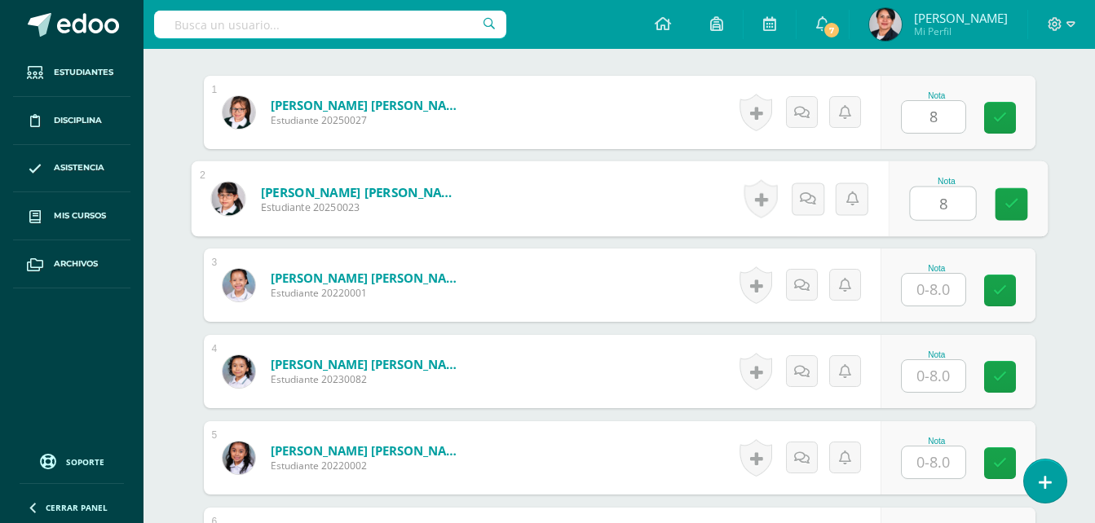
type input "8"
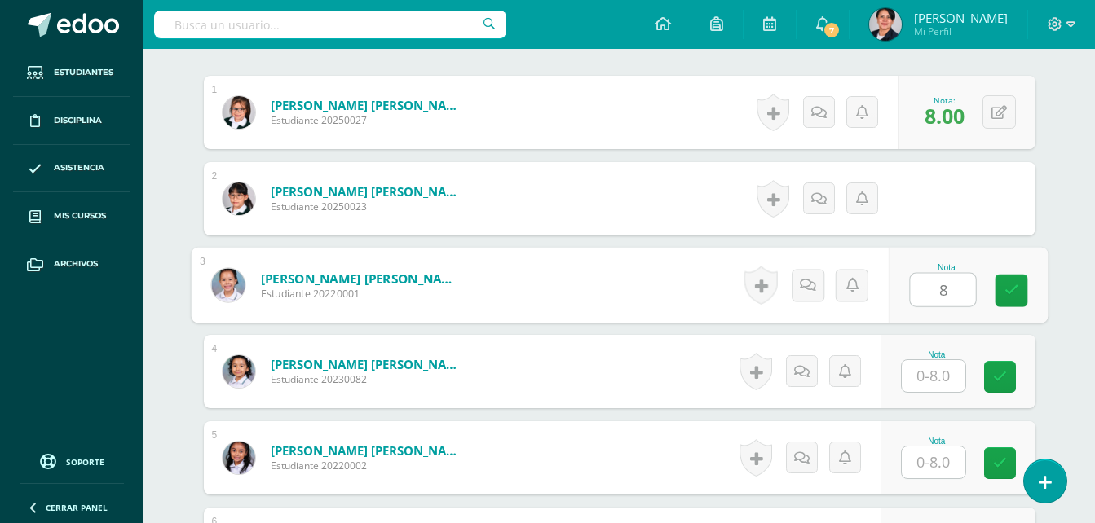
type input "8"
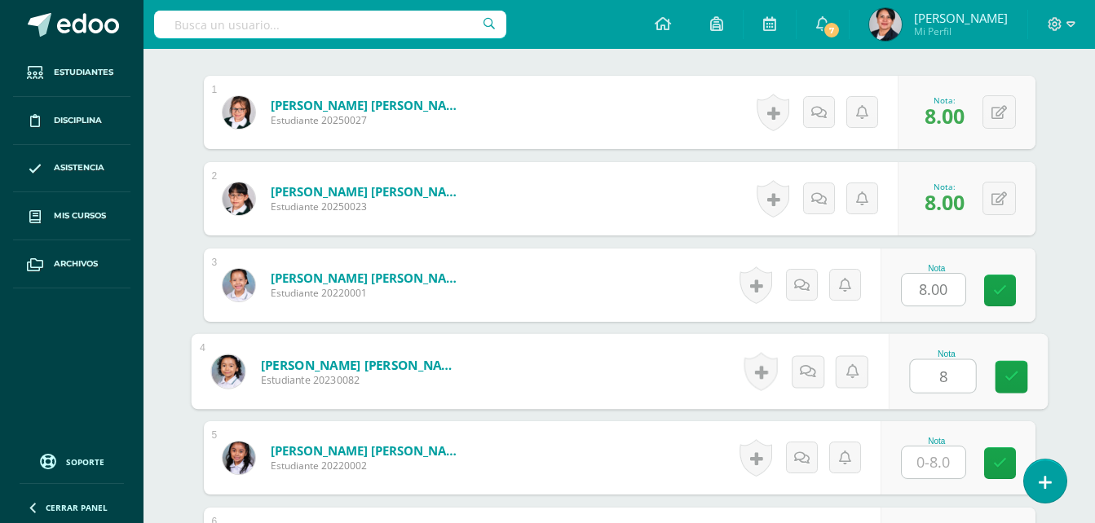
type input "8"
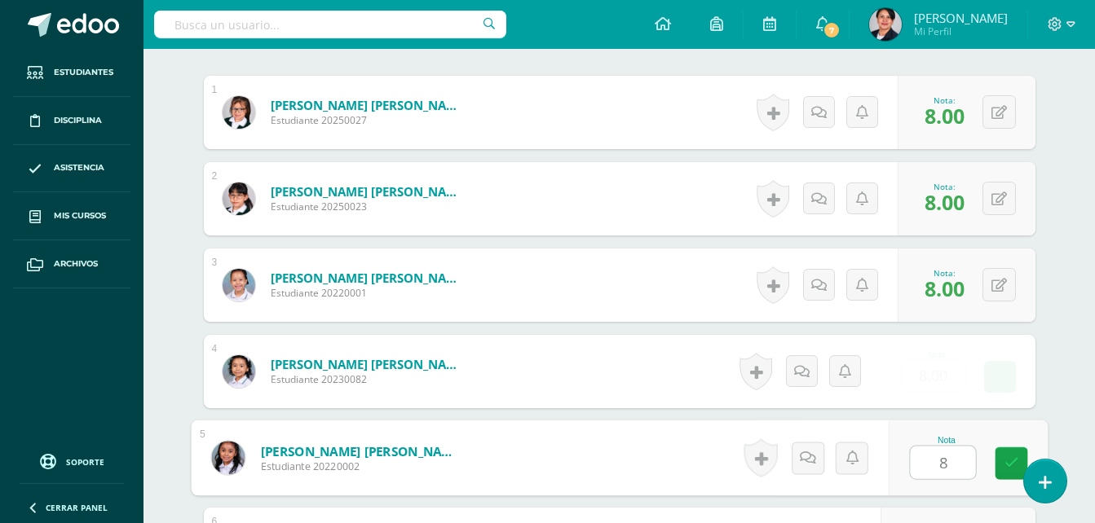
type input "8"
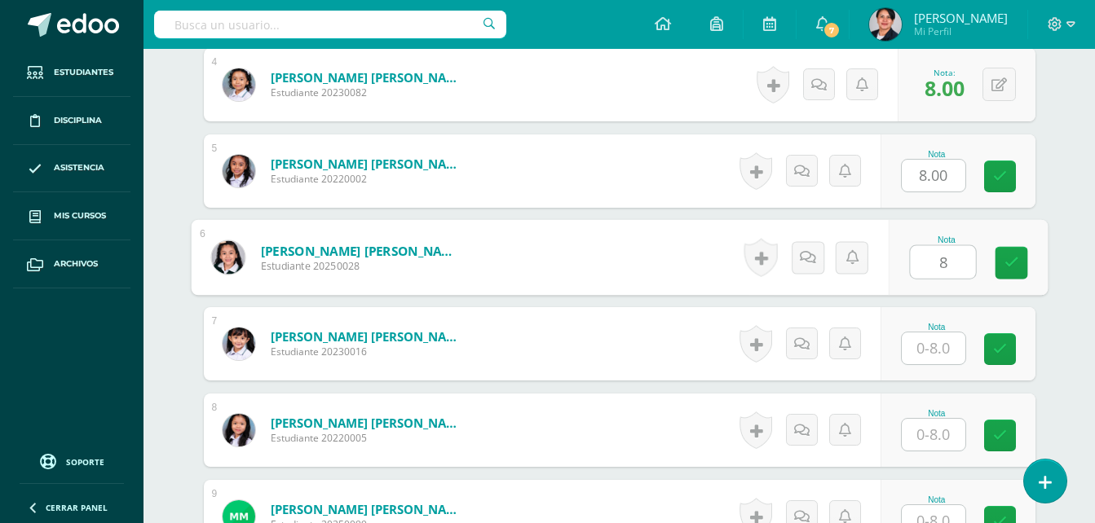
type input "8"
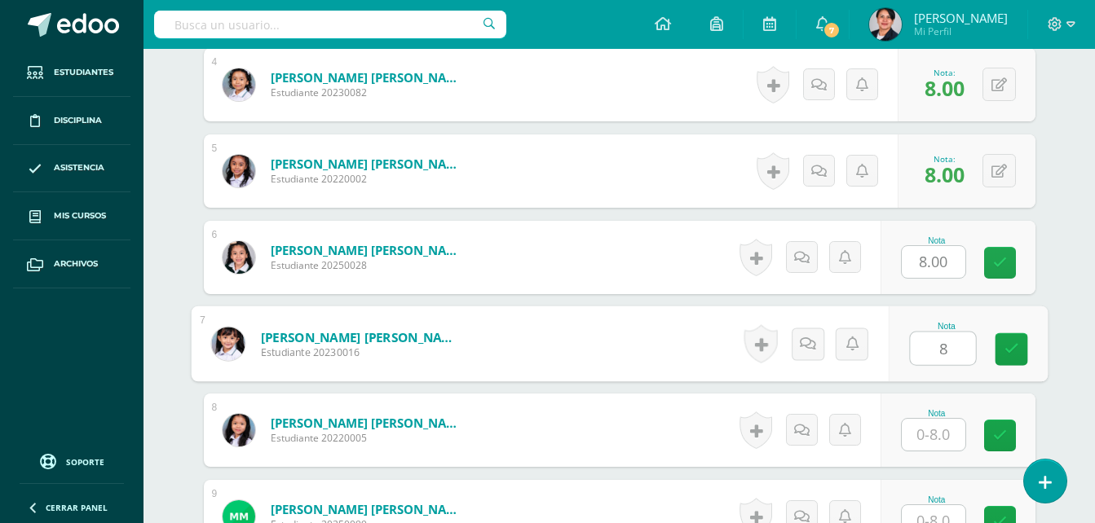
type input "8"
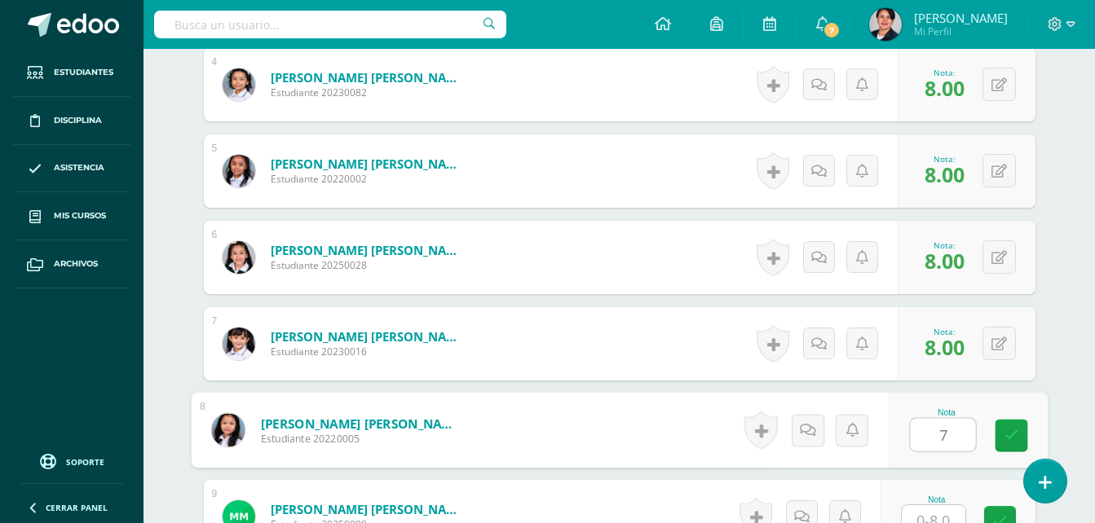
type input "7"
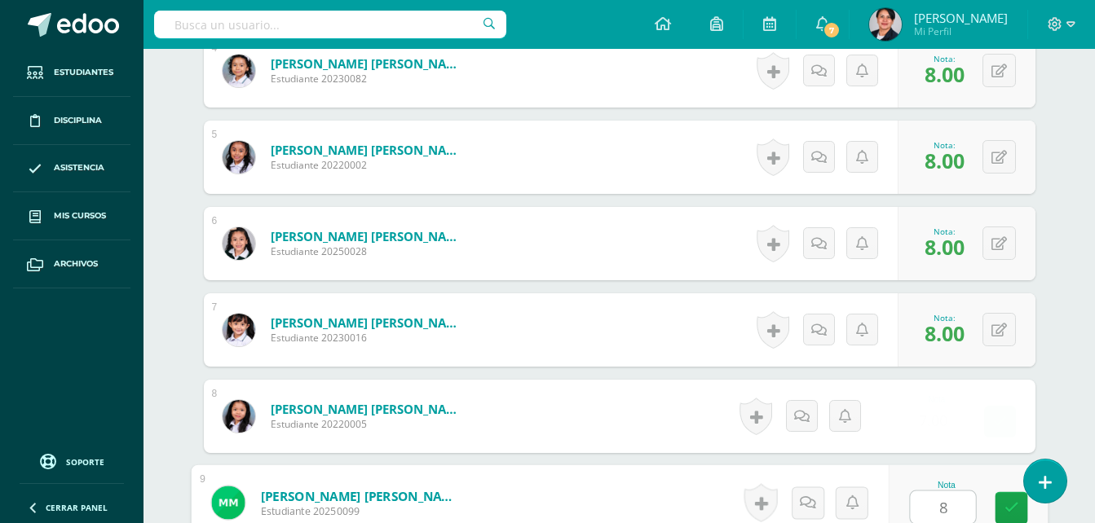
type input "8"
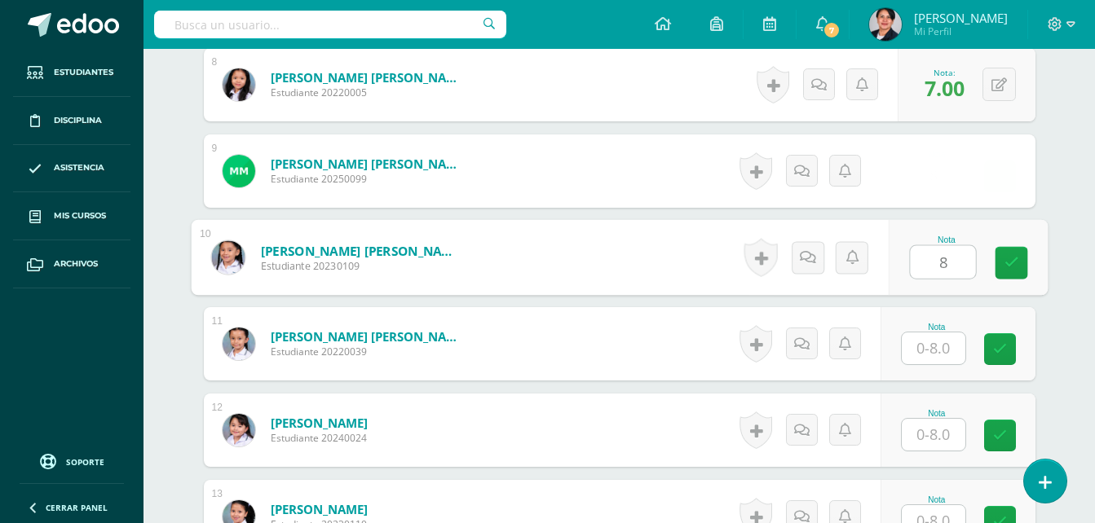
type input "8"
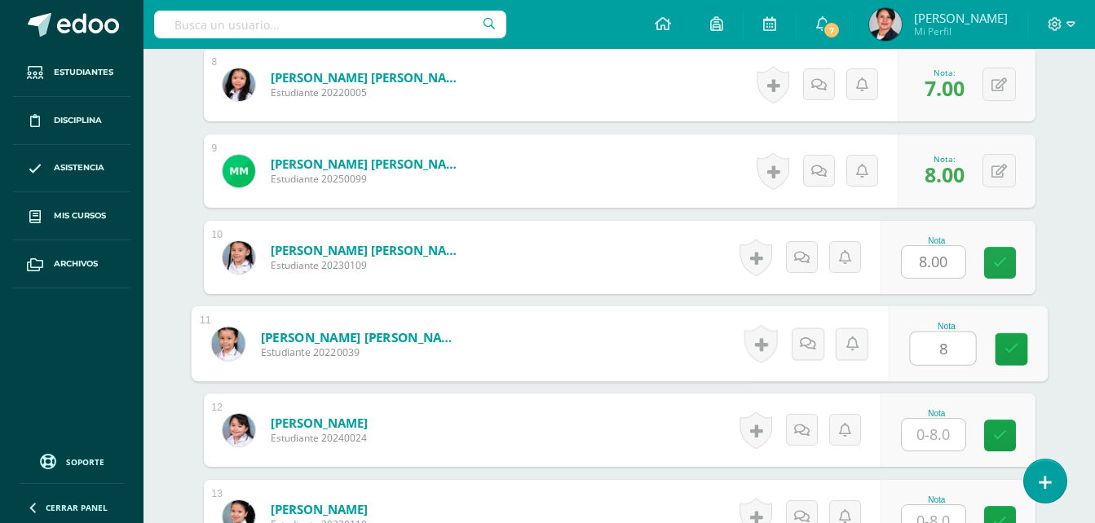
type input "8"
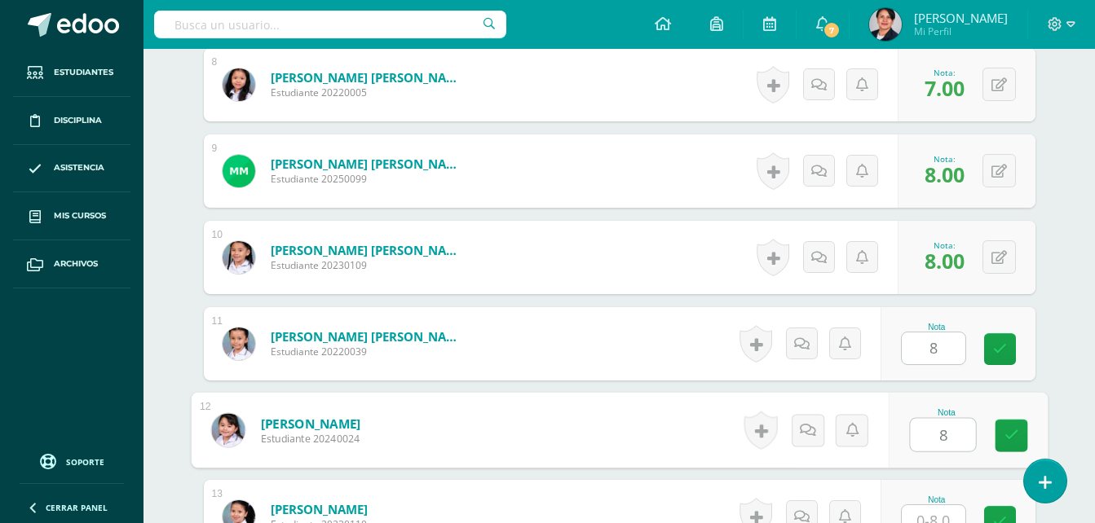
type input "8"
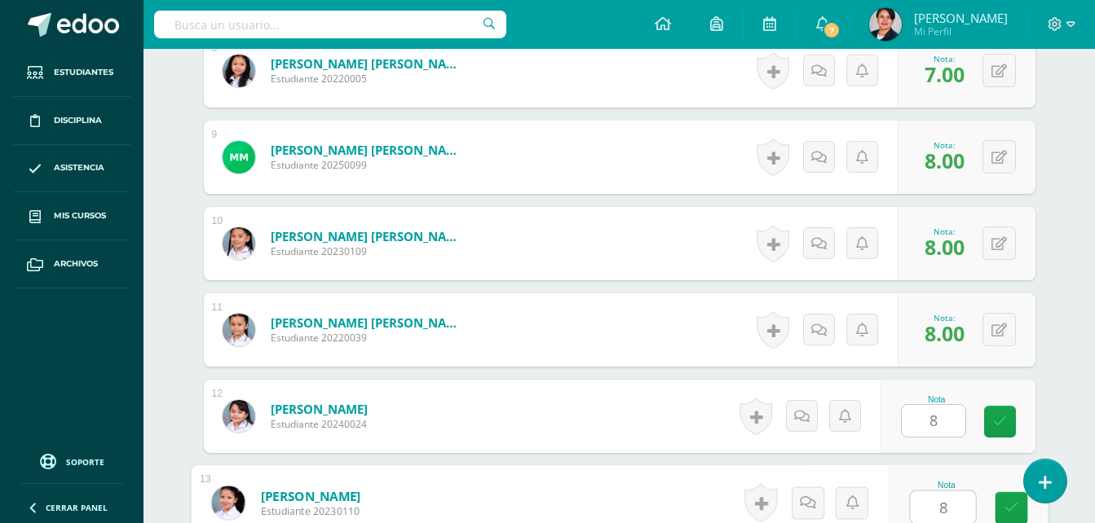
type input "8"
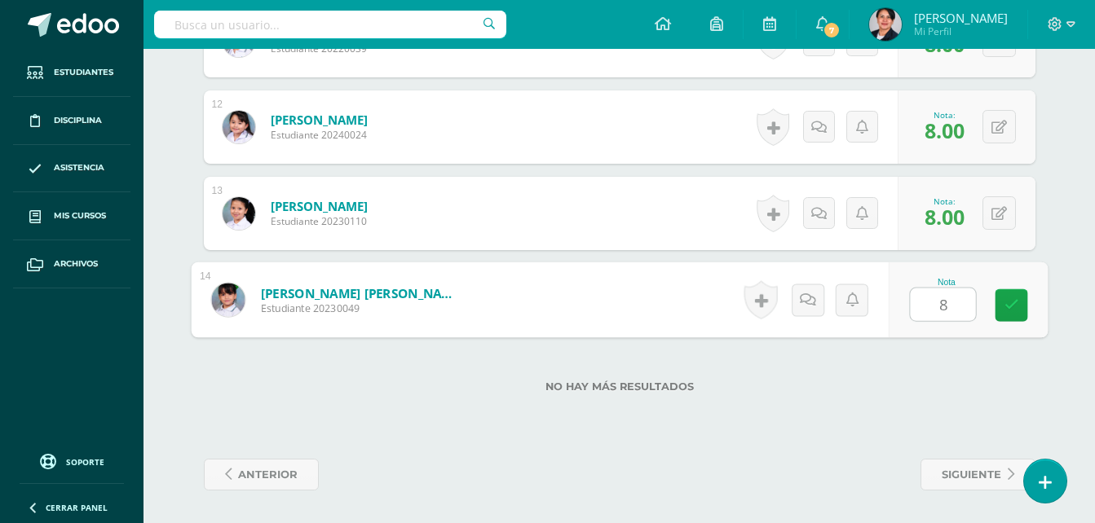
type input "88"
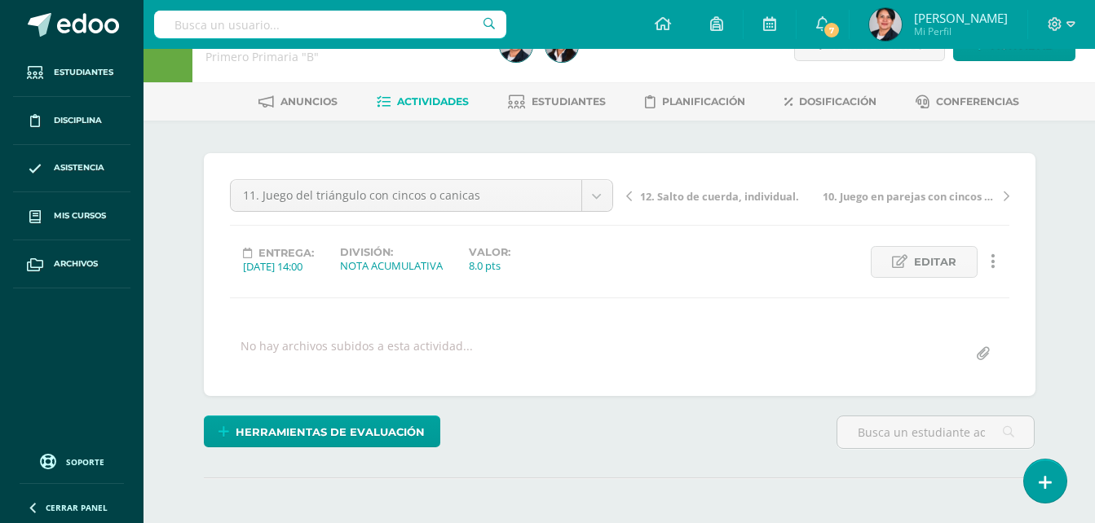
scroll to position [0, 0]
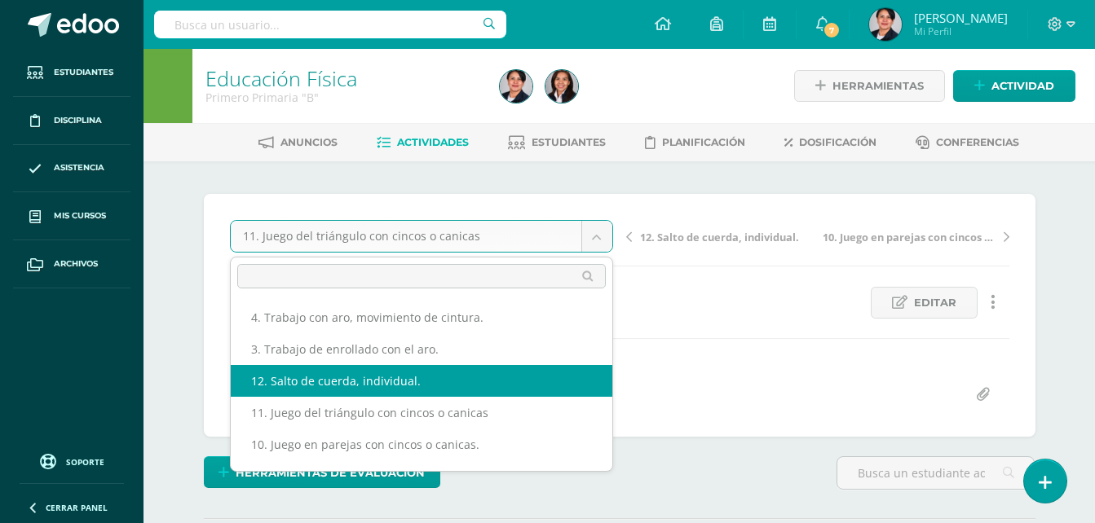
select select "/dashboard/teacher/grade-activity/108535/"
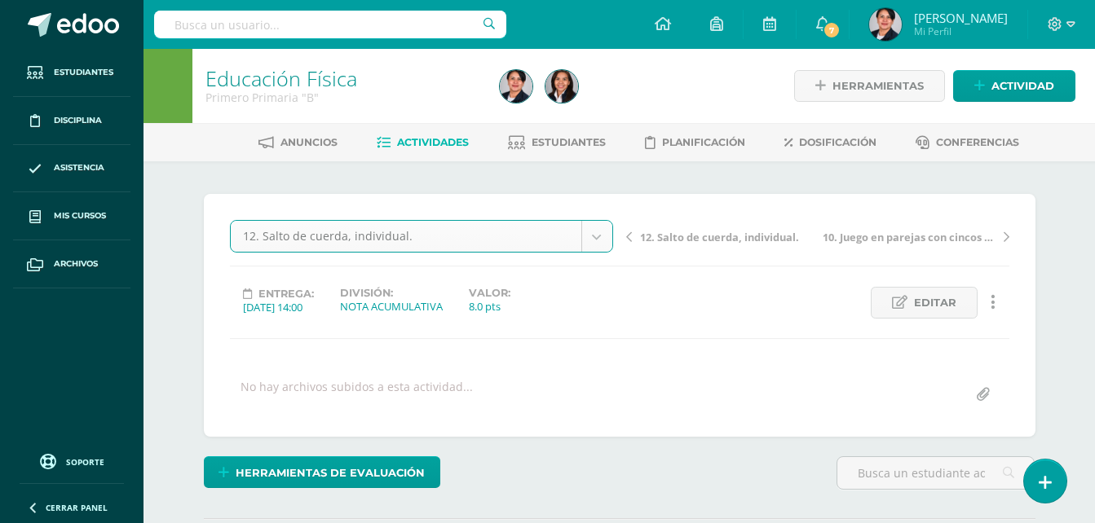
click at [521, 378] on div "12. Salto de cuerda, individual. 4. Trabajo con aro, movimiento de cintura. 3. …" at bounding box center [619, 315] width 779 height 191
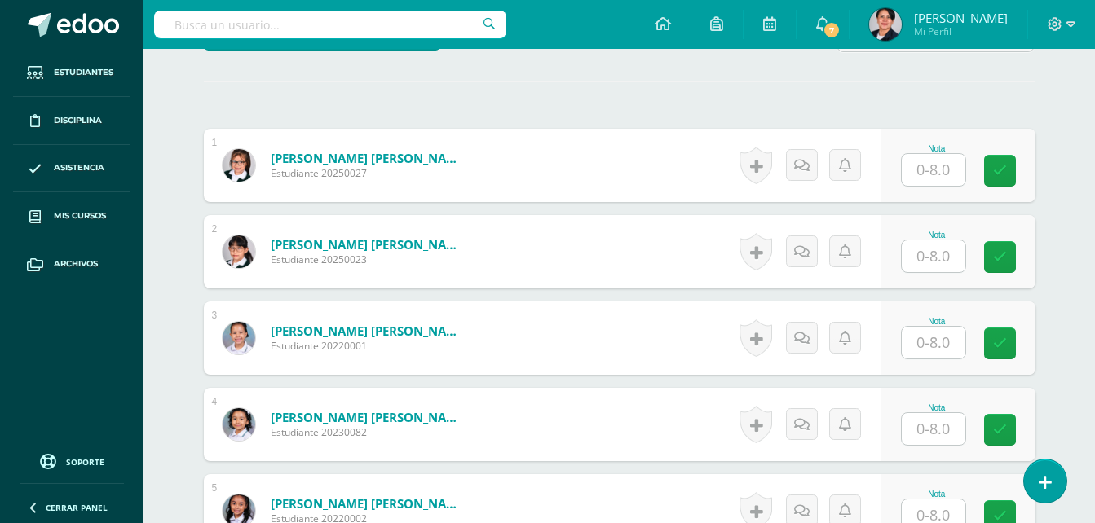
scroll to position [409, 0]
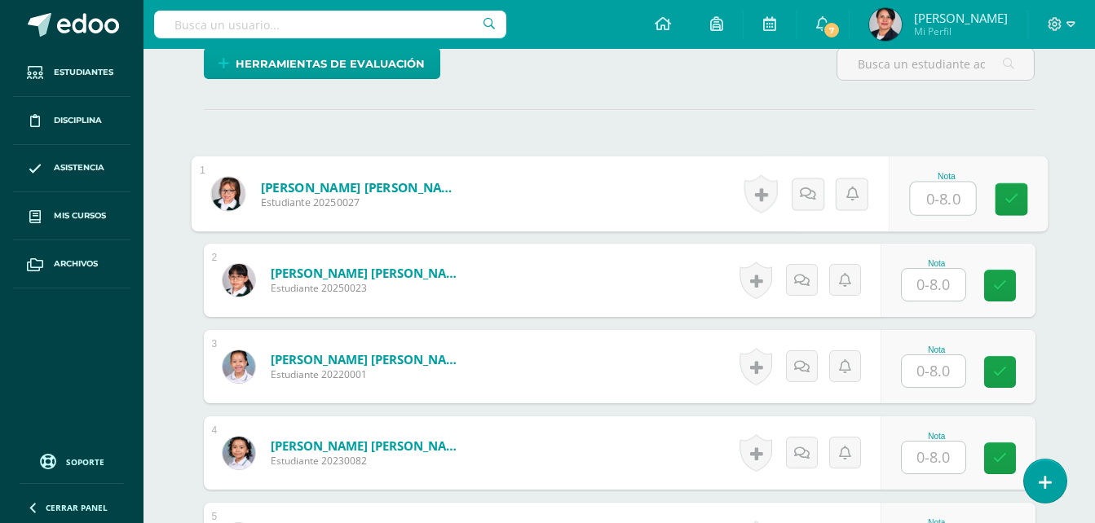
click at [929, 200] on input "text" at bounding box center [942, 199] width 65 height 33
type input "8"
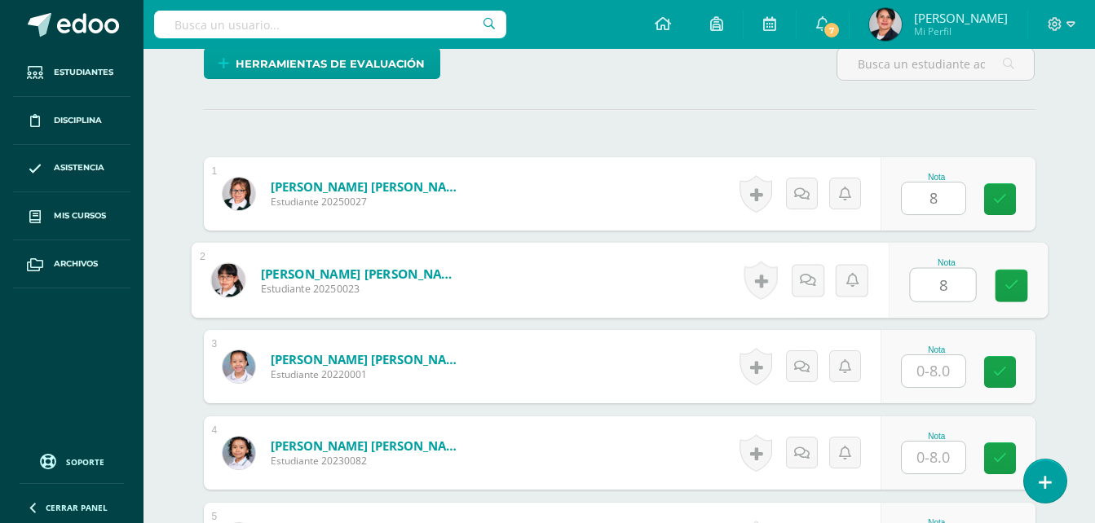
type input "8"
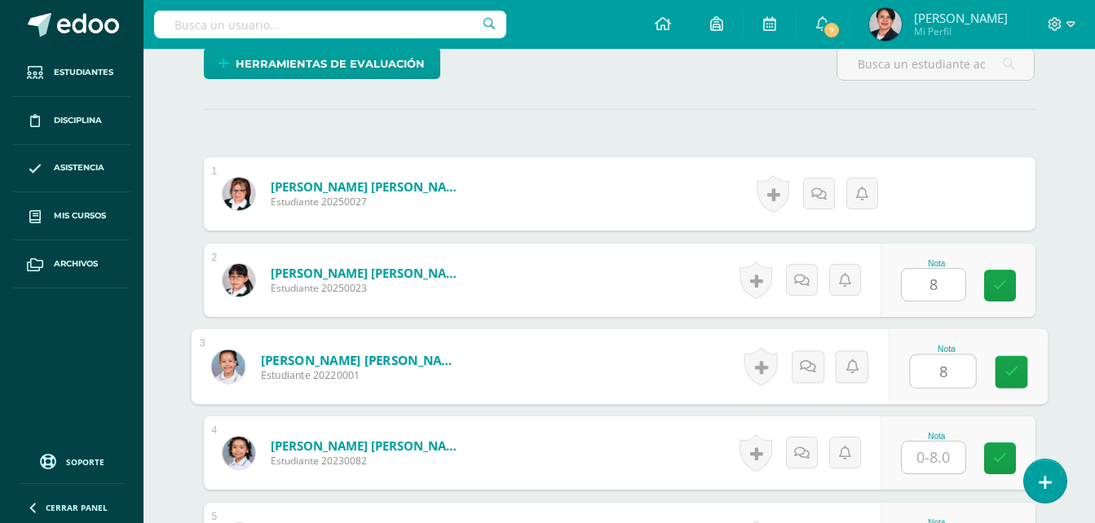
type input "8"
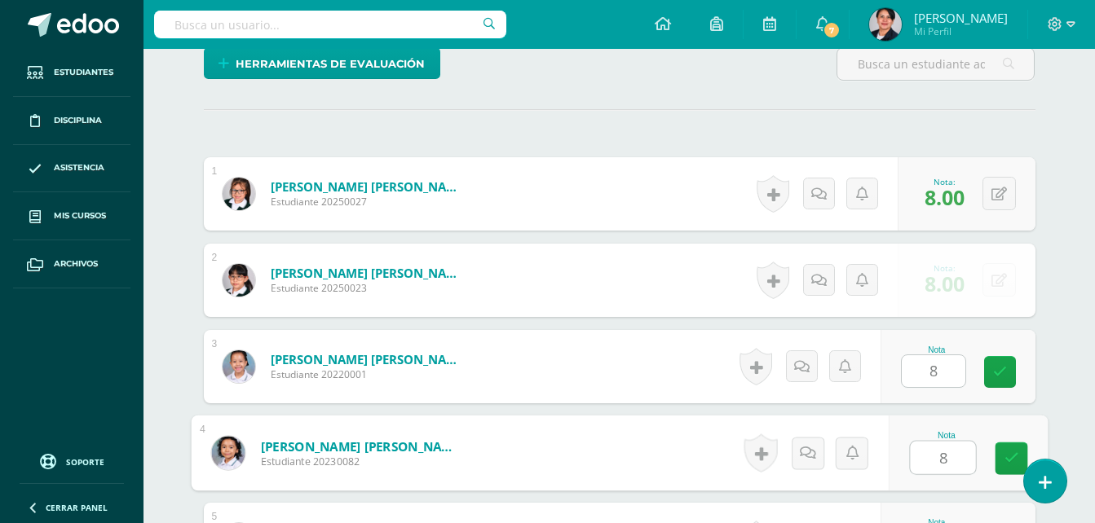
type input "8"
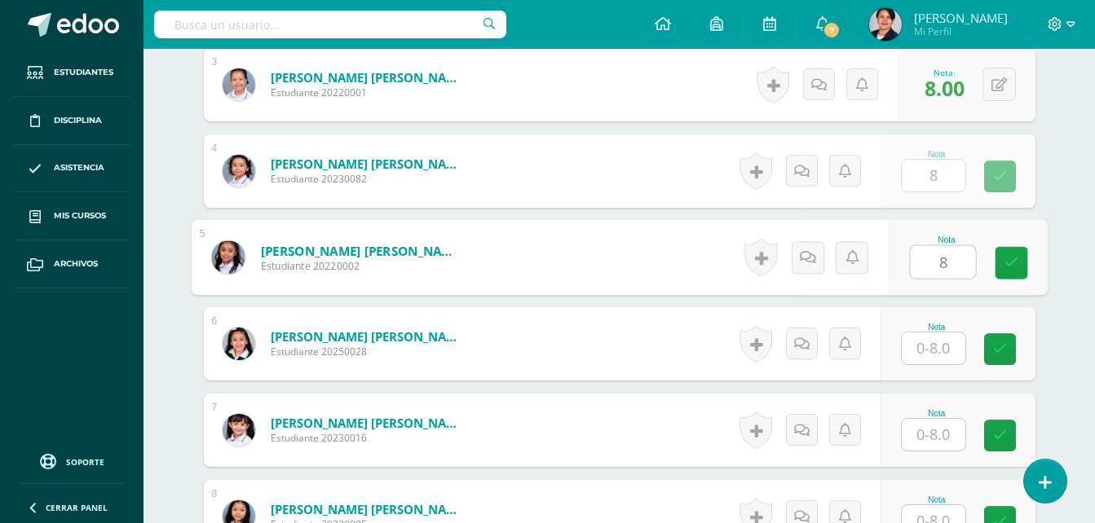
type input "8"
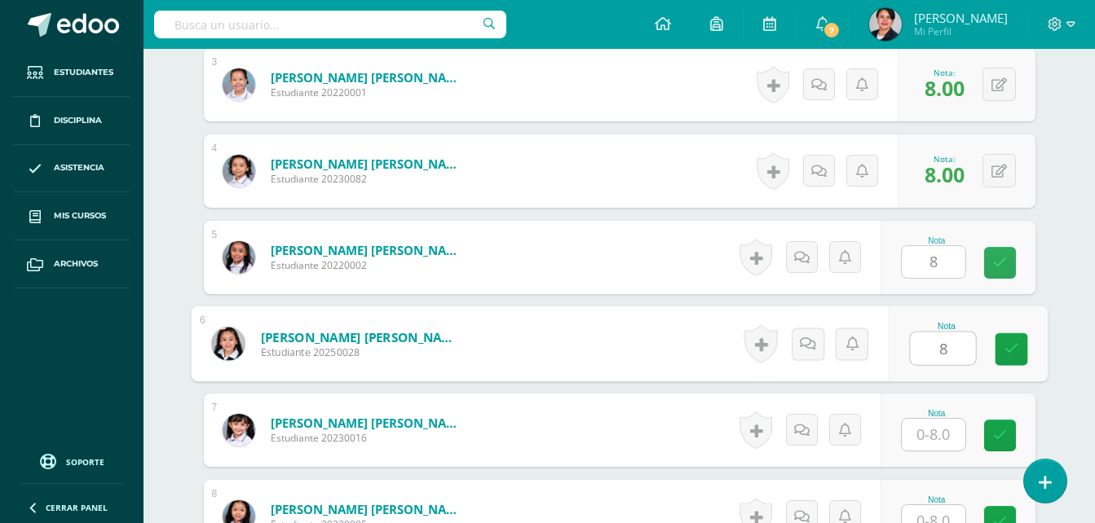
type input "8"
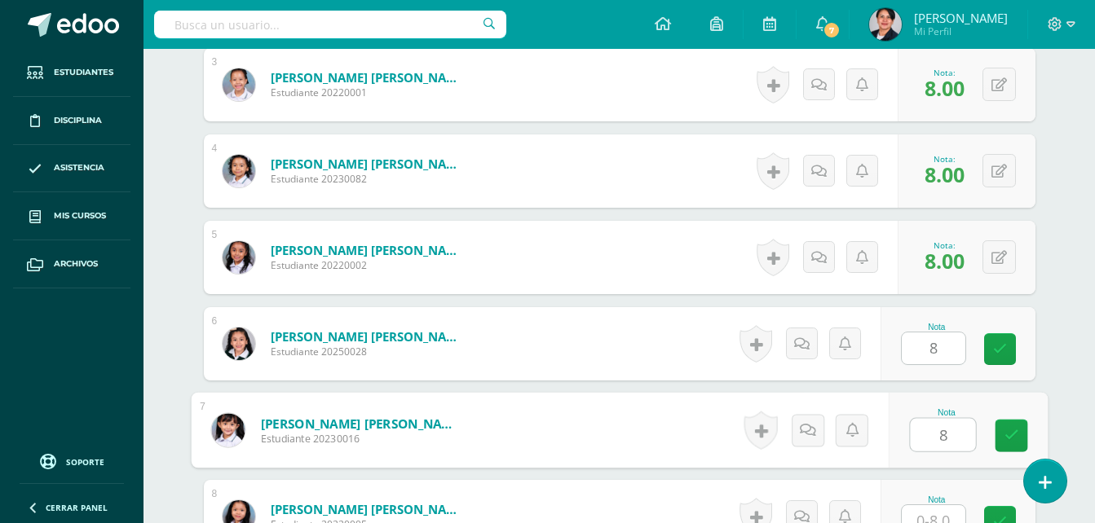
type input "8"
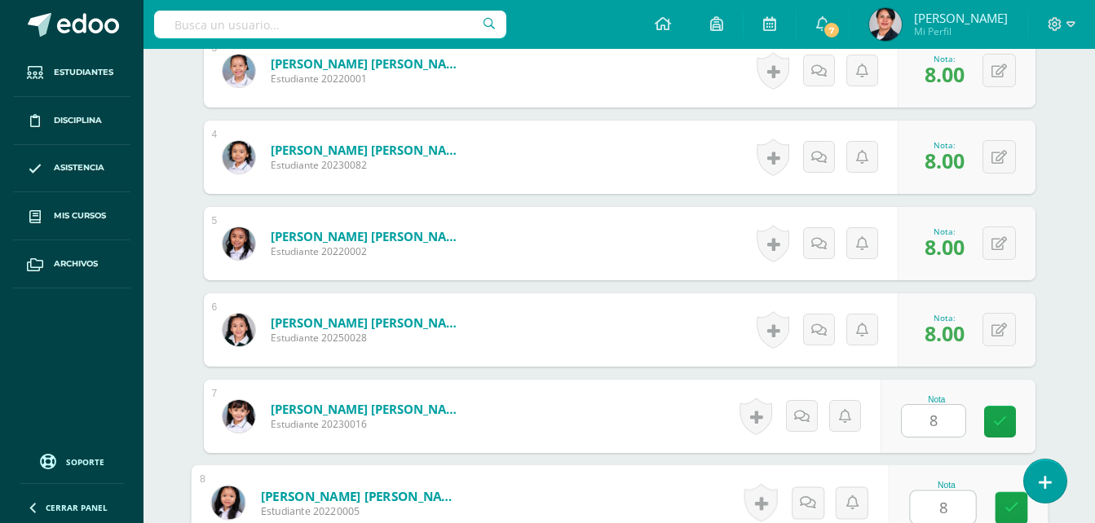
type input "8"
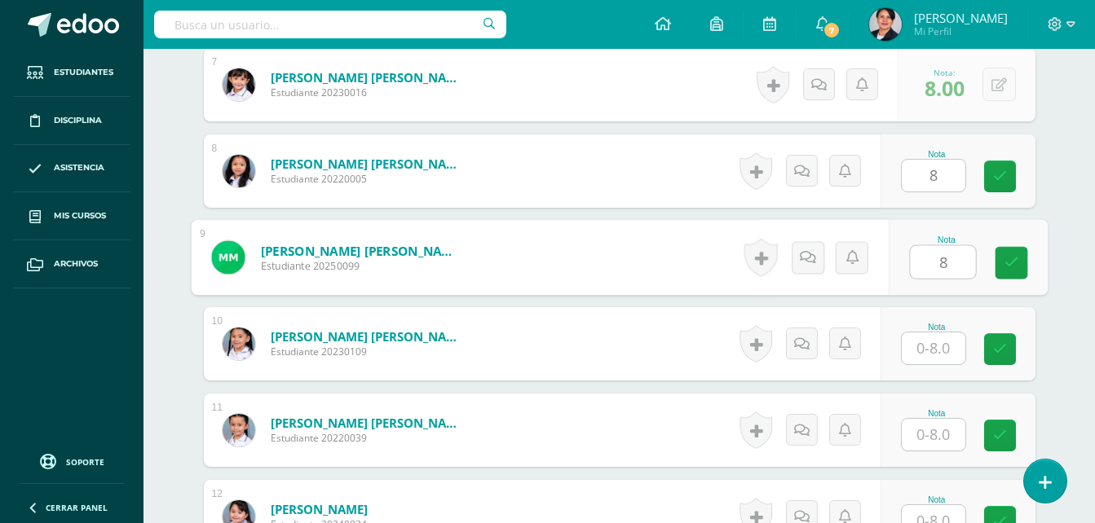
type input "8"
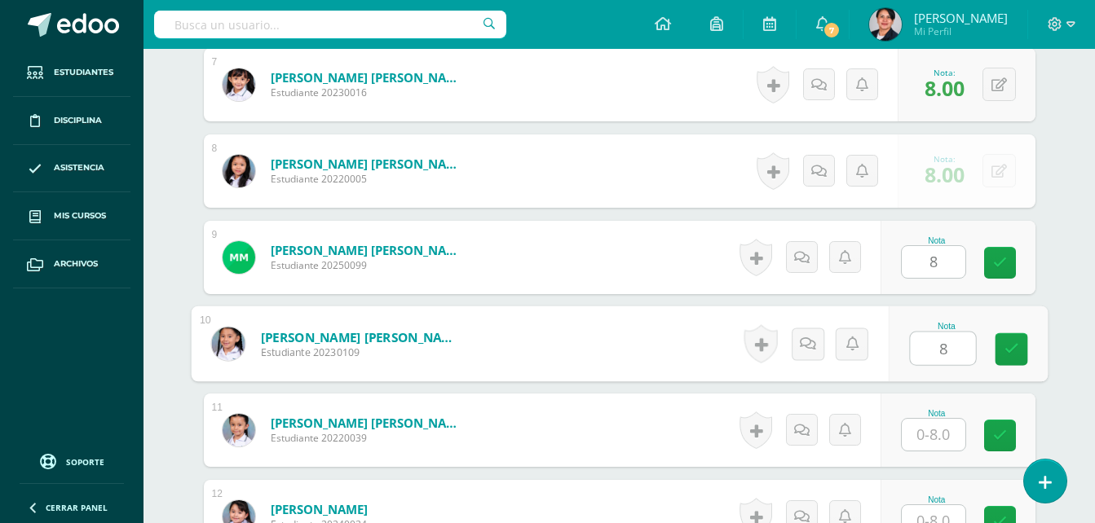
type input "8"
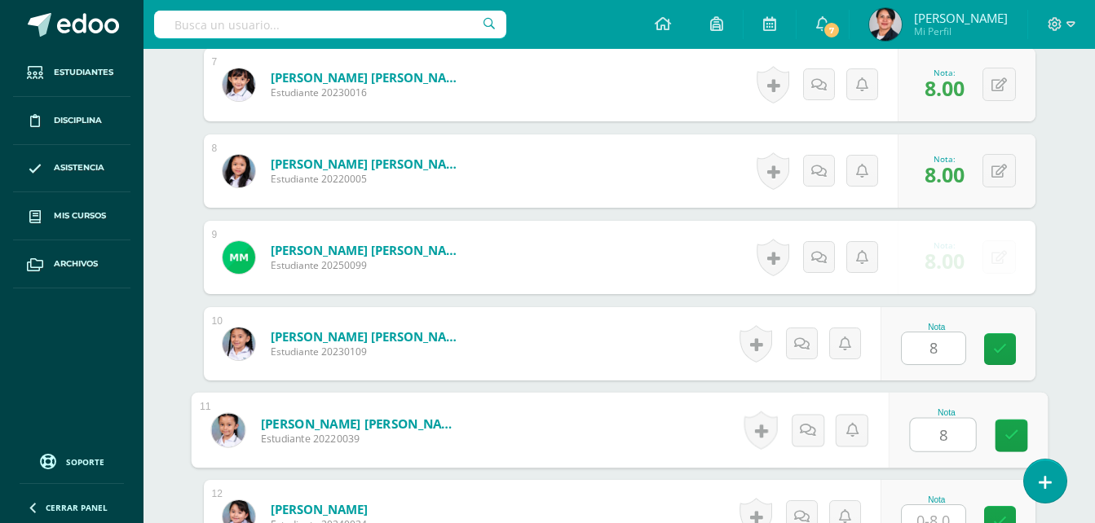
type input "8"
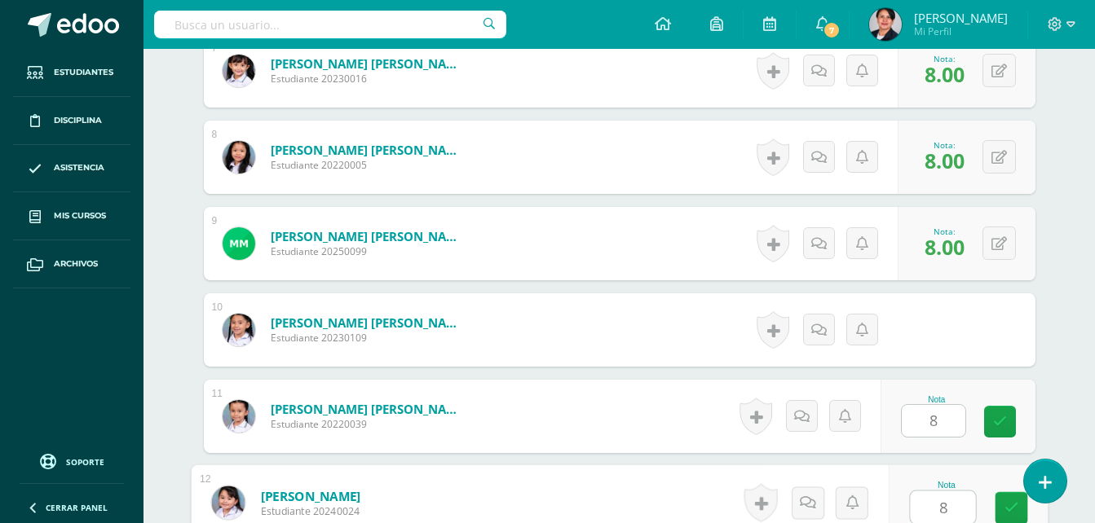
type input "8"
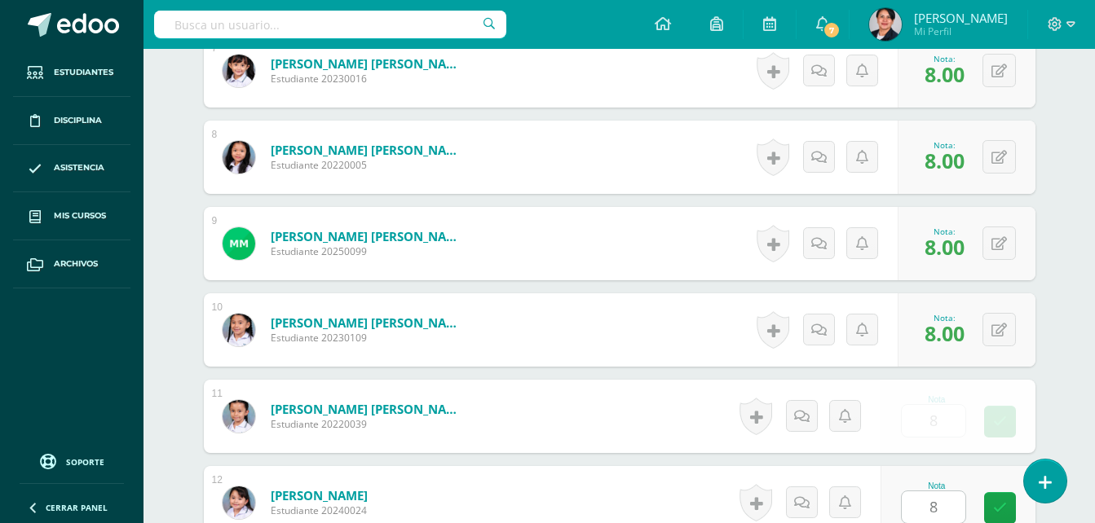
scroll to position [1383, 0]
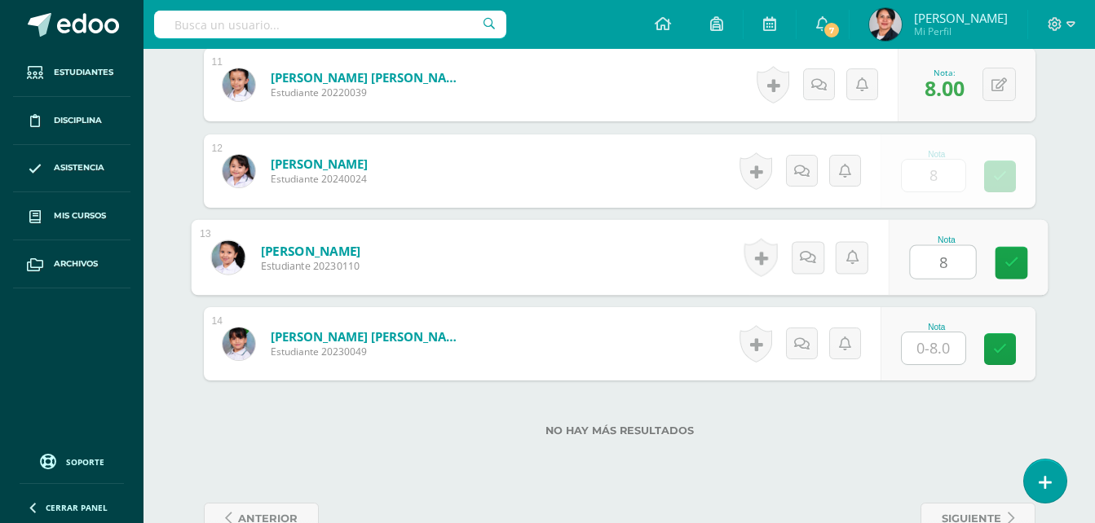
type input "8"
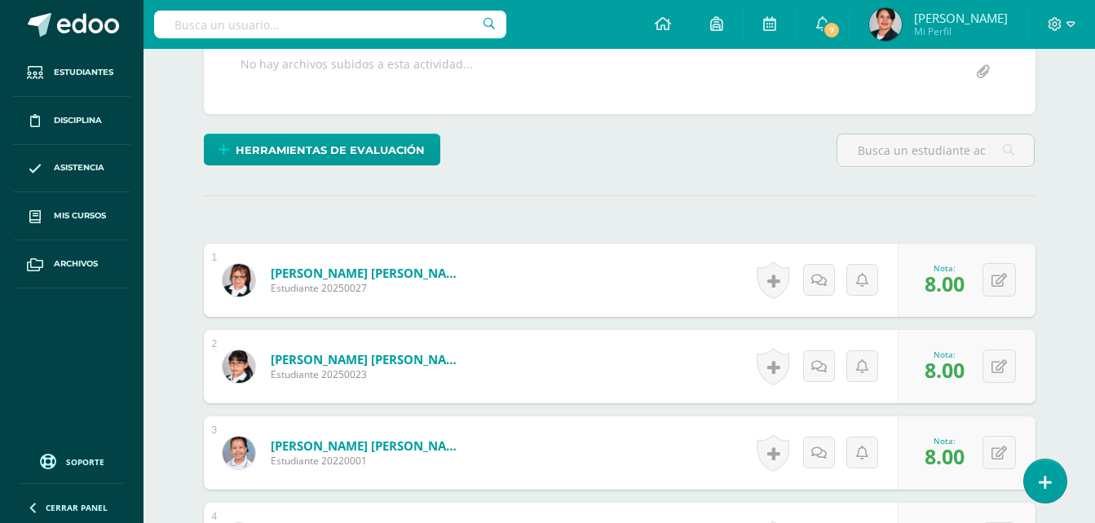
scroll to position [0, 0]
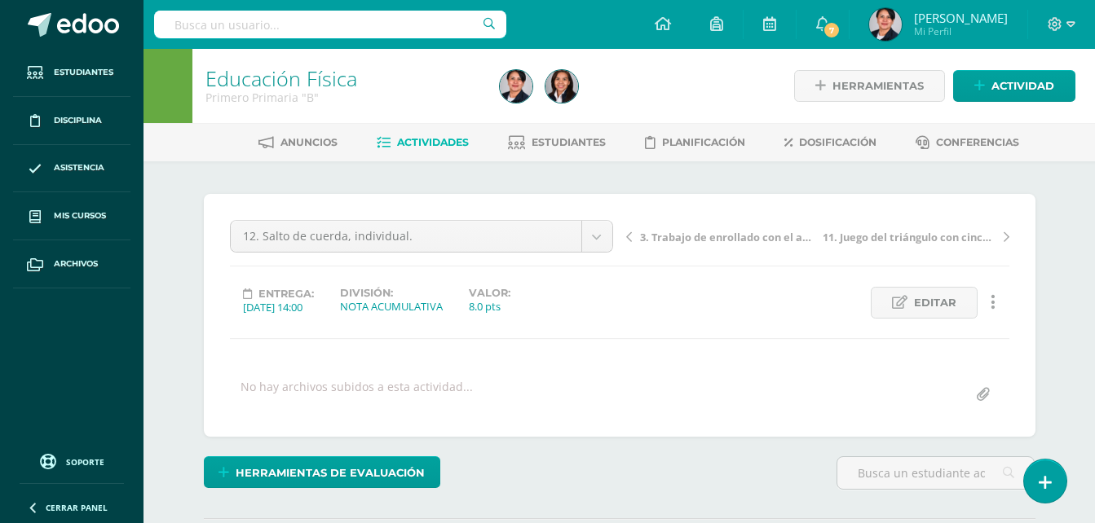
click at [417, 140] on span "Actividades" at bounding box center [433, 142] width 72 height 12
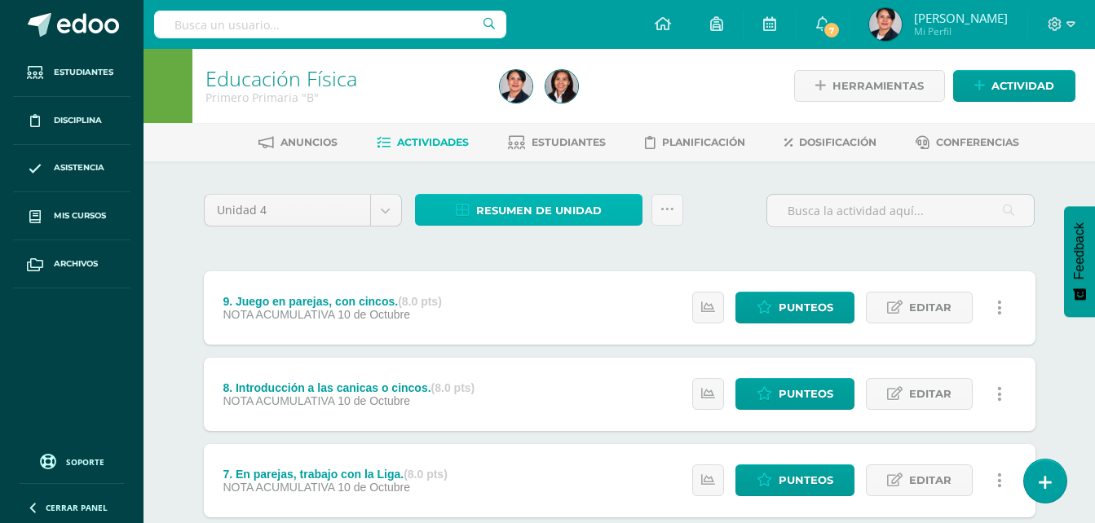
click at [519, 214] on span "Resumen de unidad" at bounding box center [539, 211] width 126 height 30
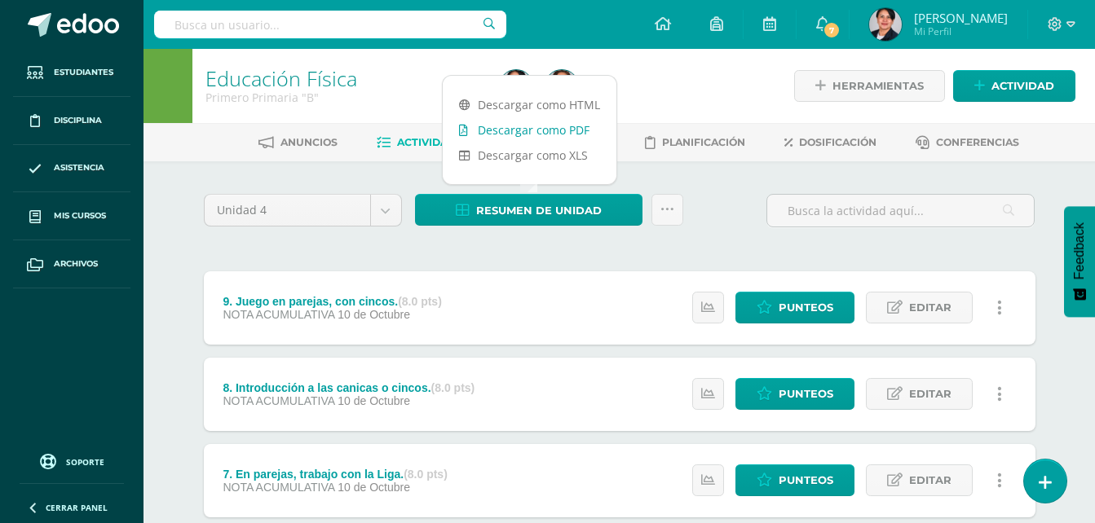
click at [545, 128] on link "Descargar como PDF" at bounding box center [530, 129] width 174 height 25
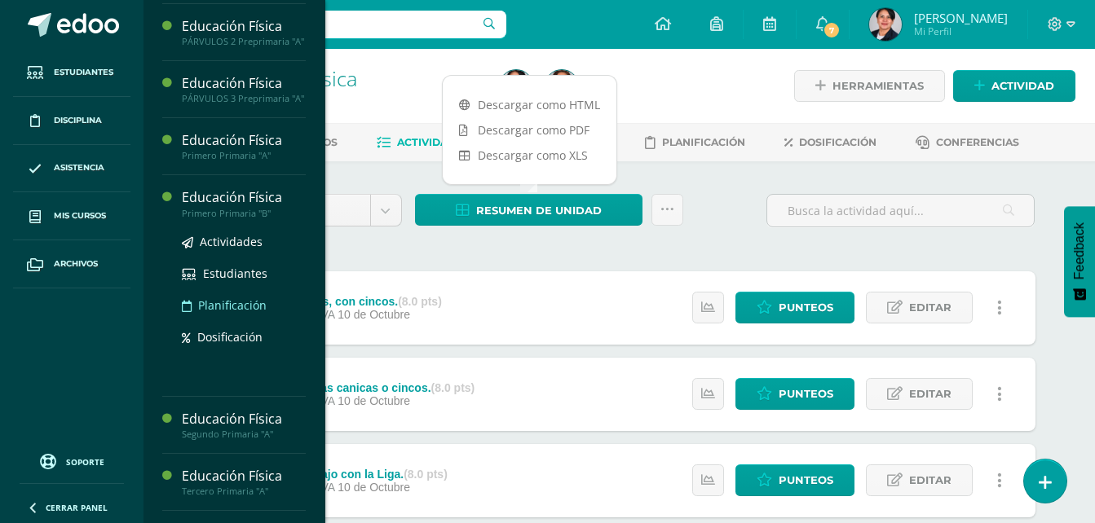
scroll to position [163, 0]
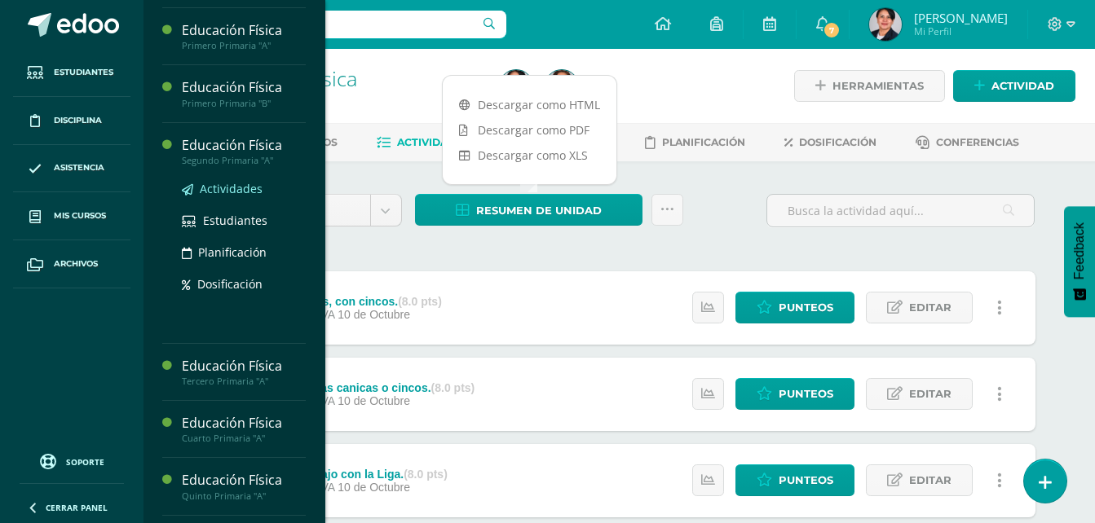
click at [227, 196] on span "Actividades" at bounding box center [231, 188] width 63 height 15
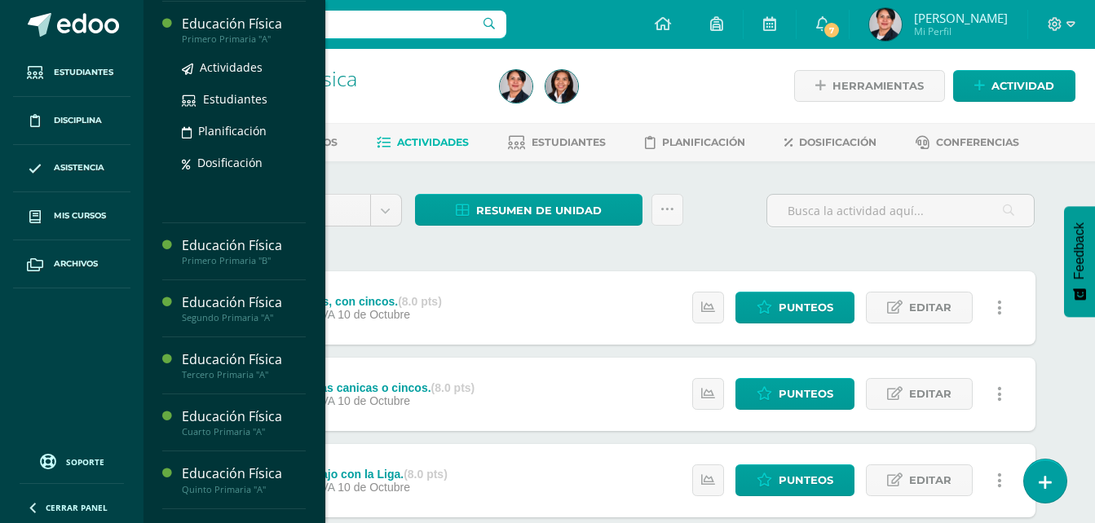
scroll to position [245, 0]
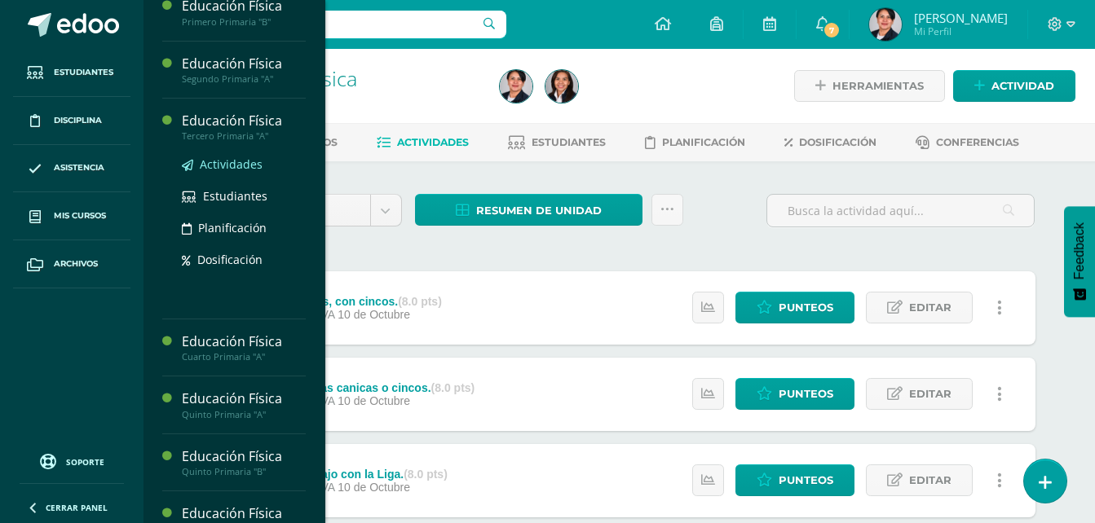
click at [235, 172] on span "Actividades" at bounding box center [231, 164] width 63 height 15
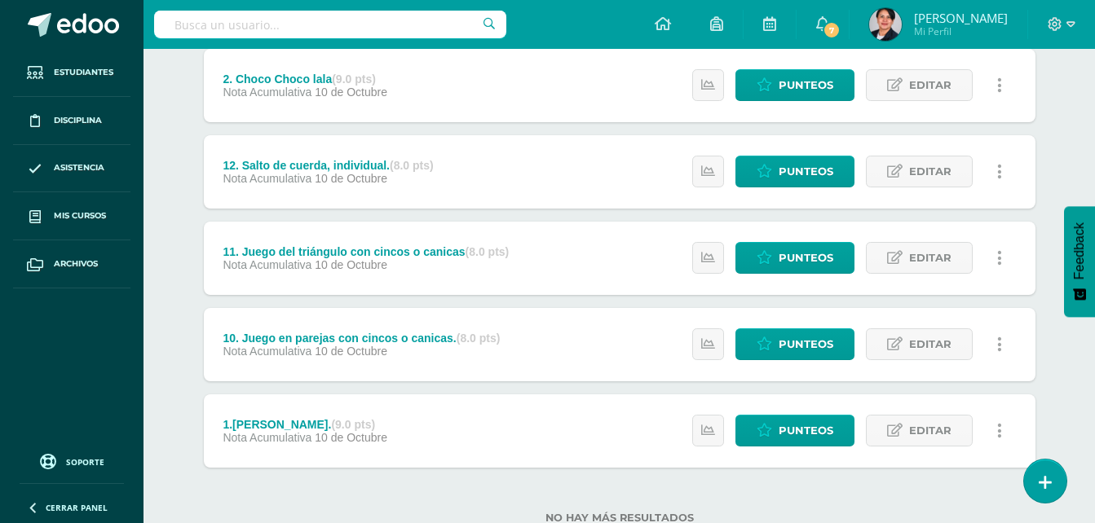
scroll to position [799, 0]
